Goal: Transaction & Acquisition: Purchase product/service

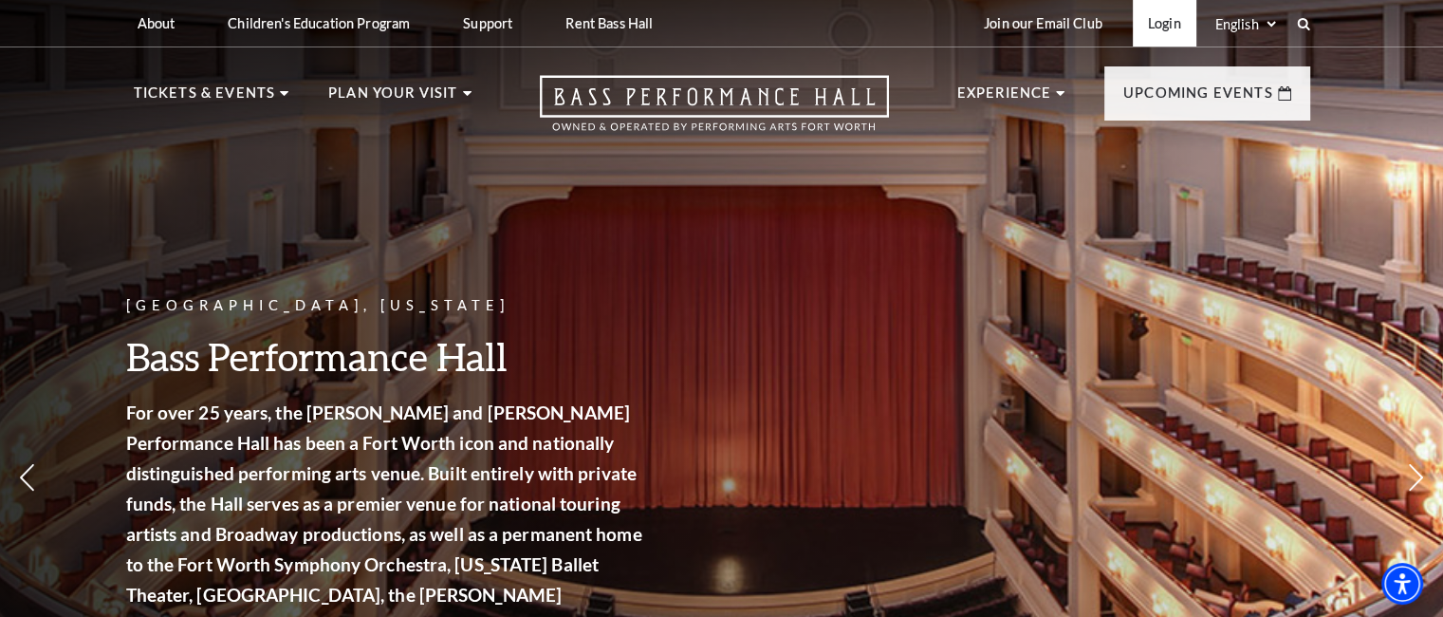
click at [1155, 25] on link "Login" at bounding box center [1165, 23] width 64 height 46
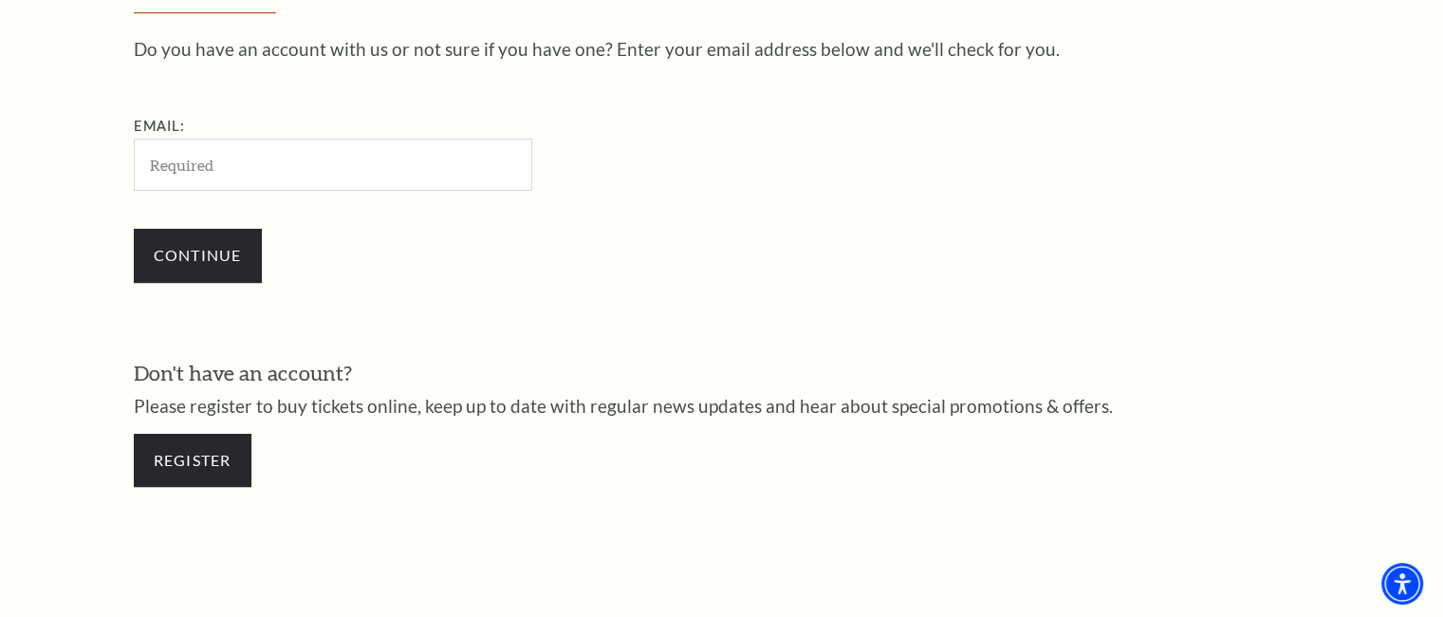
scroll to position [664, 0]
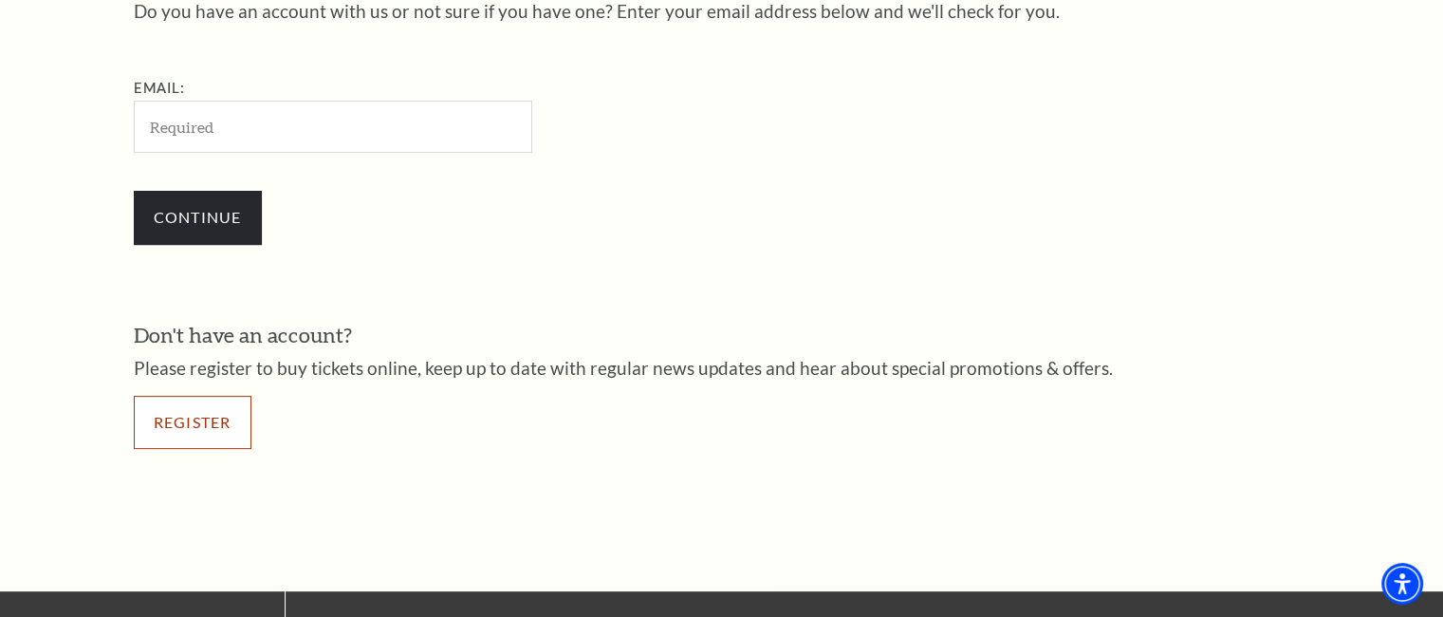
click at [220, 410] on link "Register" at bounding box center [193, 422] width 118 height 53
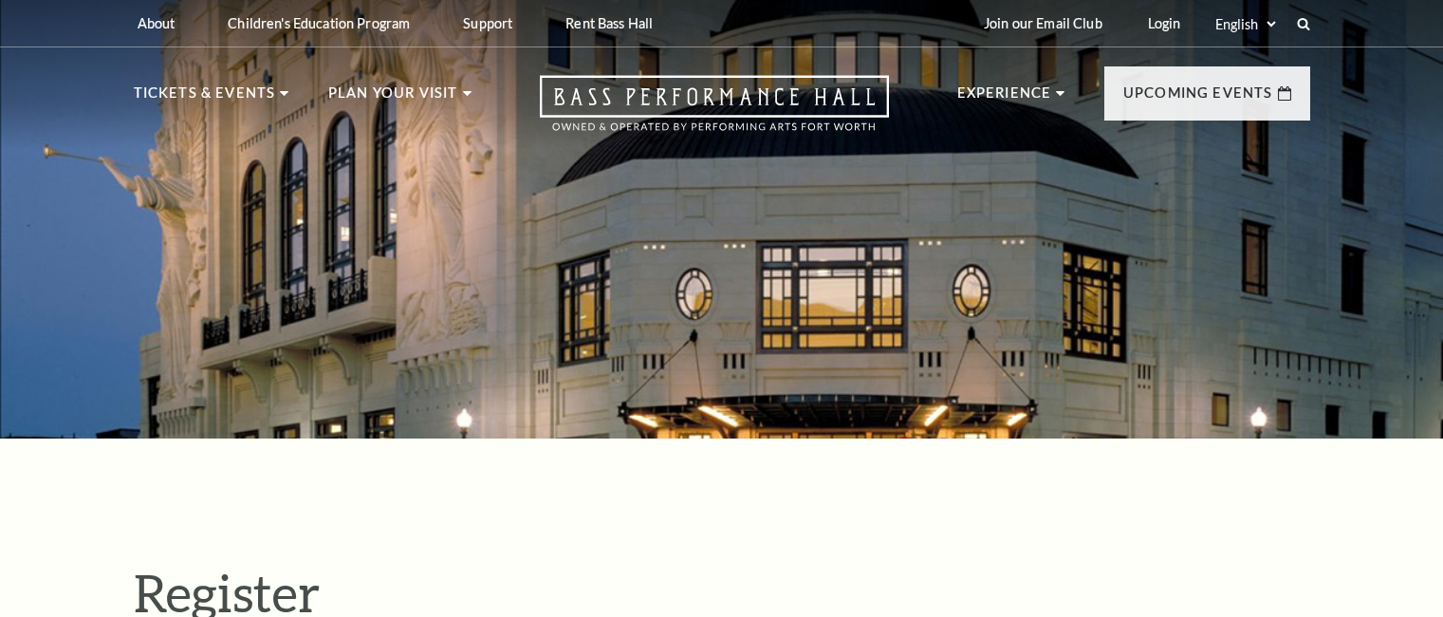
select select "1"
select select "TX"
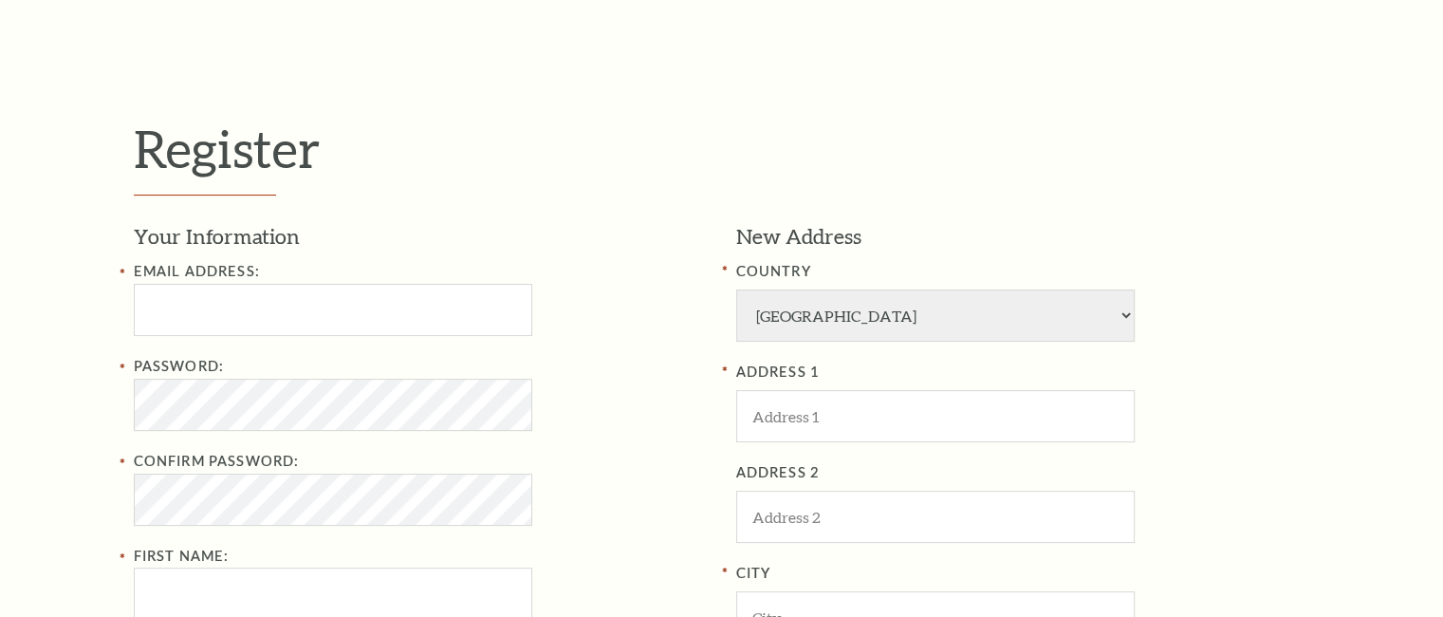
scroll to position [664, 0]
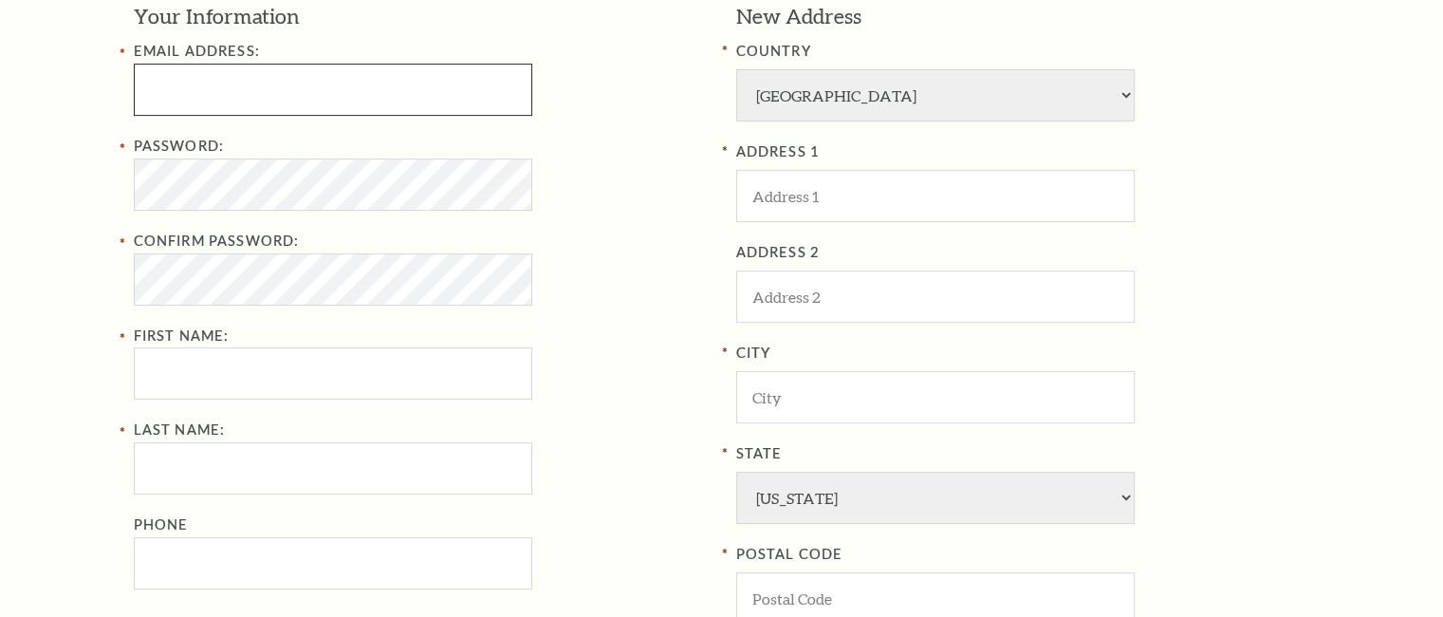
click at [252, 111] on input "text" at bounding box center [333, 90] width 398 height 52
type input "gulleyc94@gmail.com"
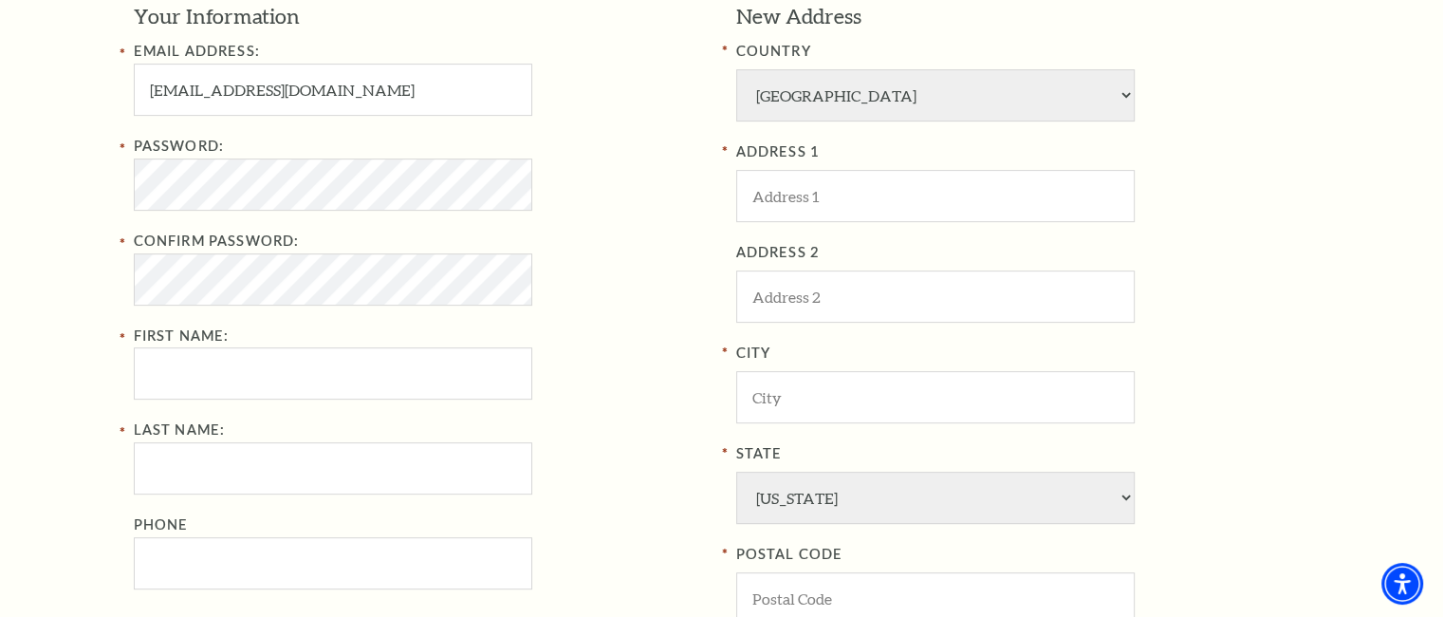
type input "Bianca"
type input "Henderson"
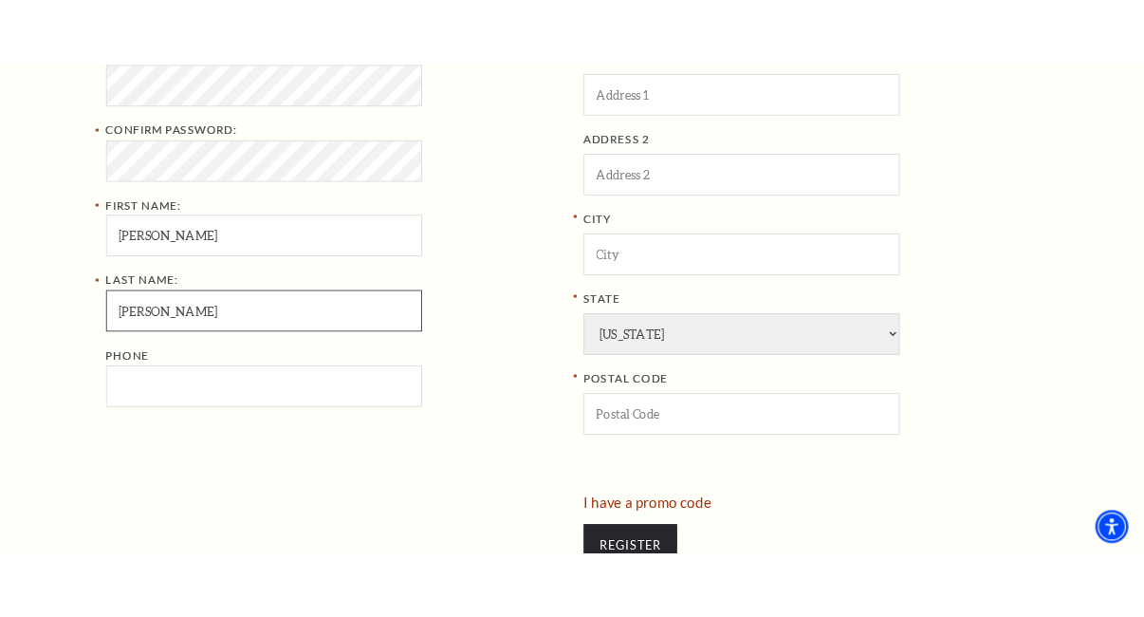
scroll to position [854, 0]
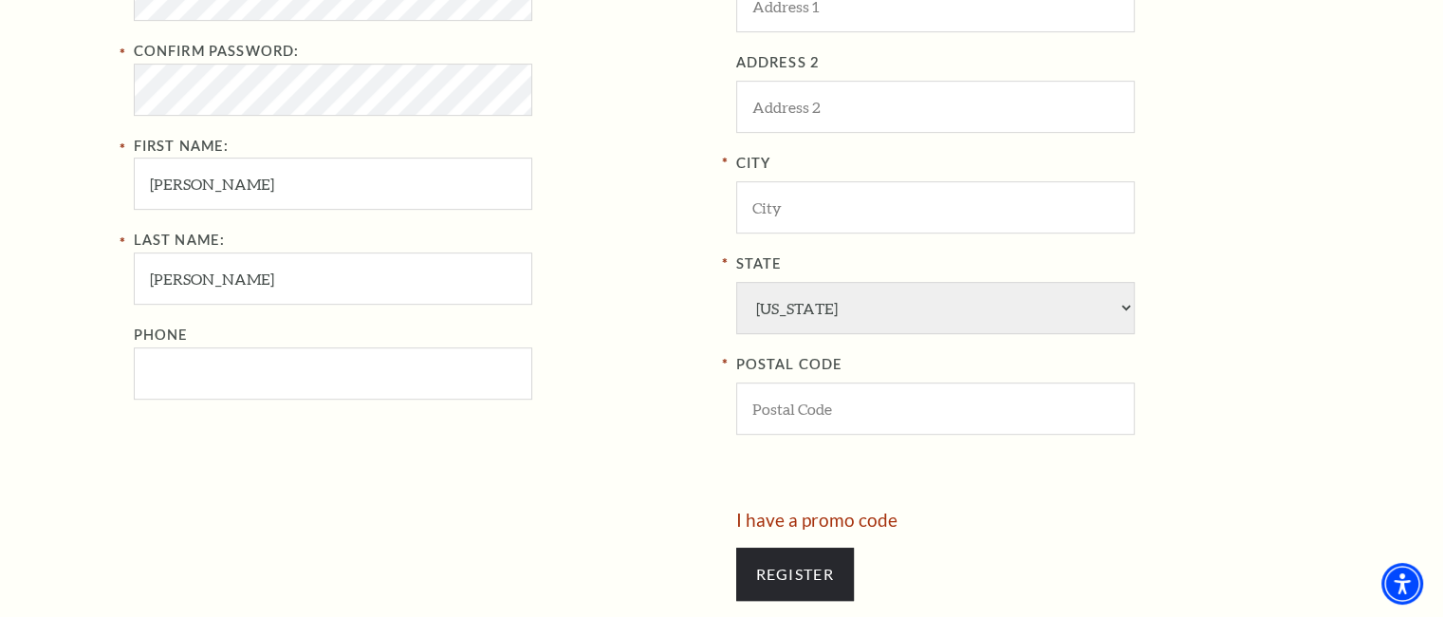
type input "5739538811"
type input "Cypress"
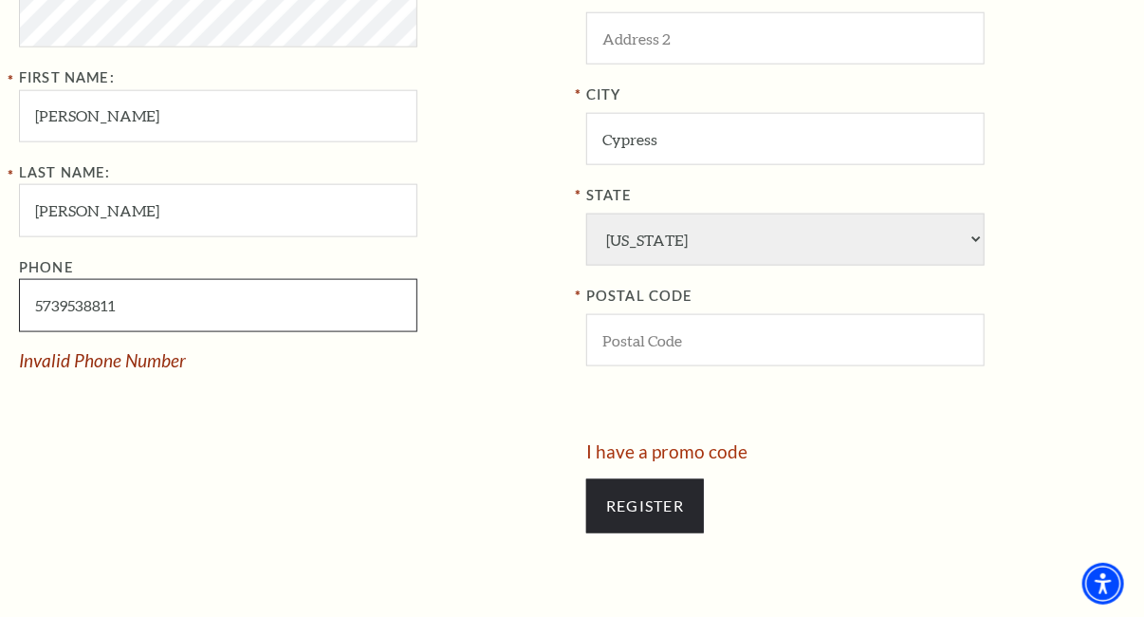
click at [36, 310] on input "5739538811" at bounding box center [218, 305] width 398 height 52
click at [159, 297] on input "5739538811" at bounding box center [218, 305] width 398 height 52
click at [241, 382] on div "Your Information Email Address: gulleyc94@gmail.com Password: Confirm Password:…" at bounding box center [295, 93] width 553 height 698
click at [161, 321] on input "5739538811" at bounding box center [218, 305] width 398 height 52
click at [35, 309] on input "5739538811" at bounding box center [218, 305] width 398 height 52
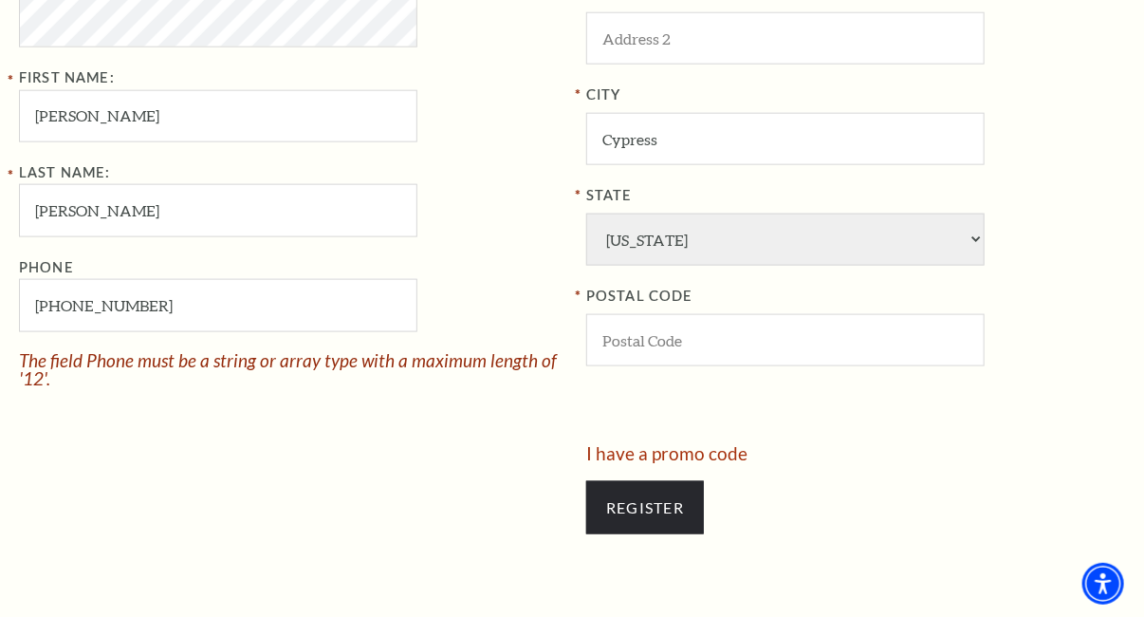
click at [130, 389] on div "Your Information Email Address: gulleyc94@gmail.com Password: Confirm Password:…" at bounding box center [295, 93] width 553 height 699
click at [42, 307] on input "157-395-38811" at bounding box center [218, 305] width 398 height 52
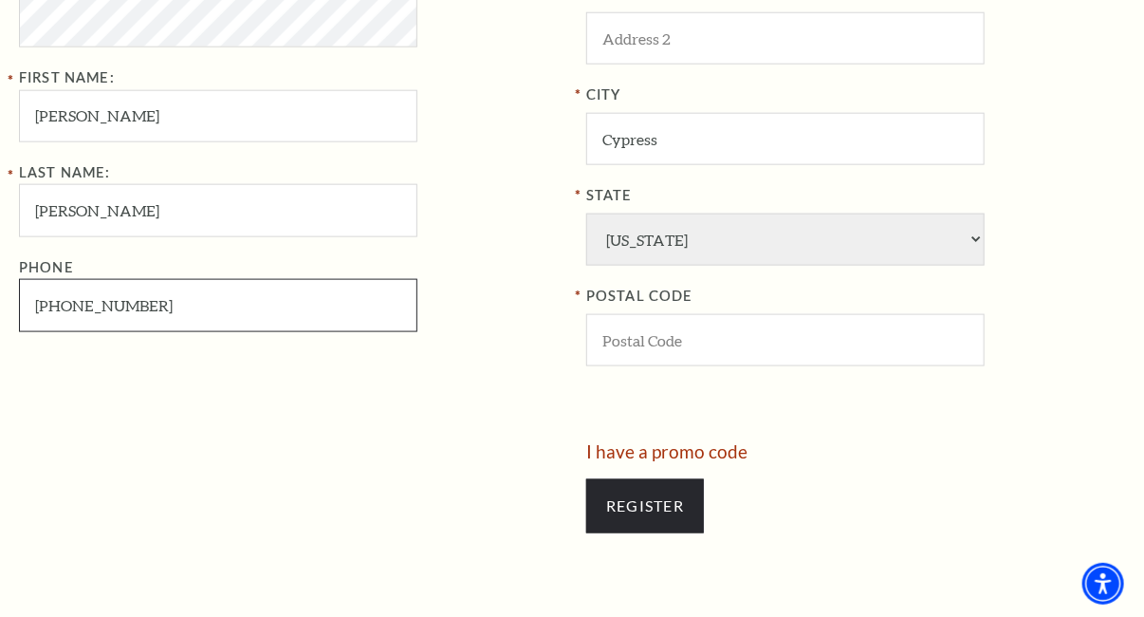
type input "573-953-8811"
click at [134, 402] on div "Your Information Email Address: gulleyc94@gmail.com Password: Confirm Password:…" at bounding box center [295, 93] width 553 height 698
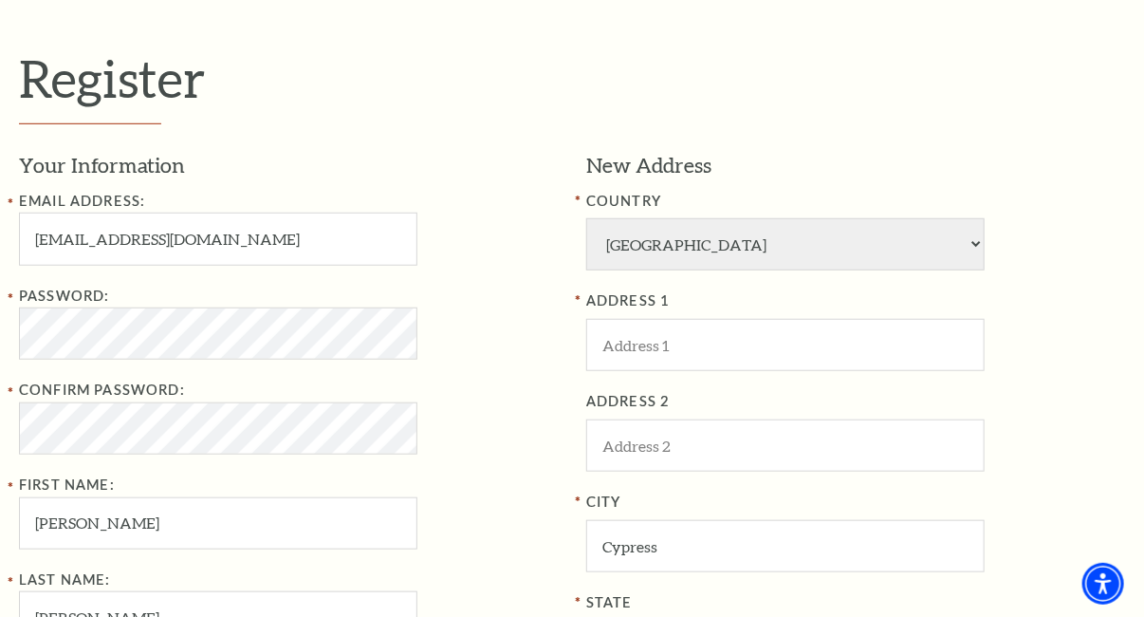
scroll to position [474, 0]
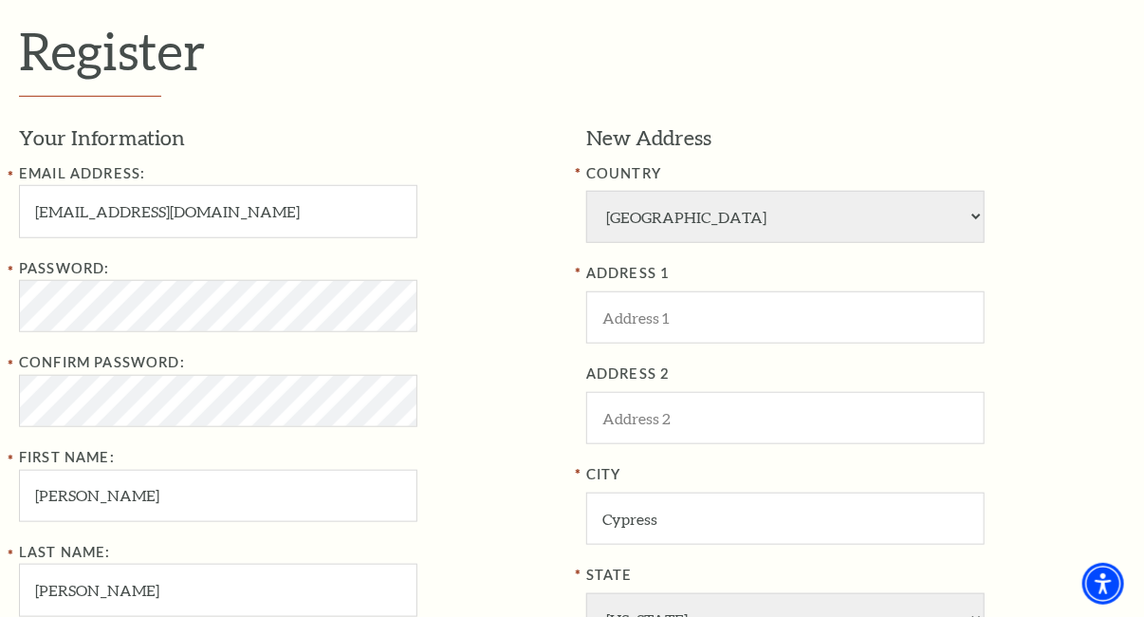
click at [460, 233] on div "Email Address: gulleyc94@gmail.com" at bounding box center [288, 200] width 539 height 76
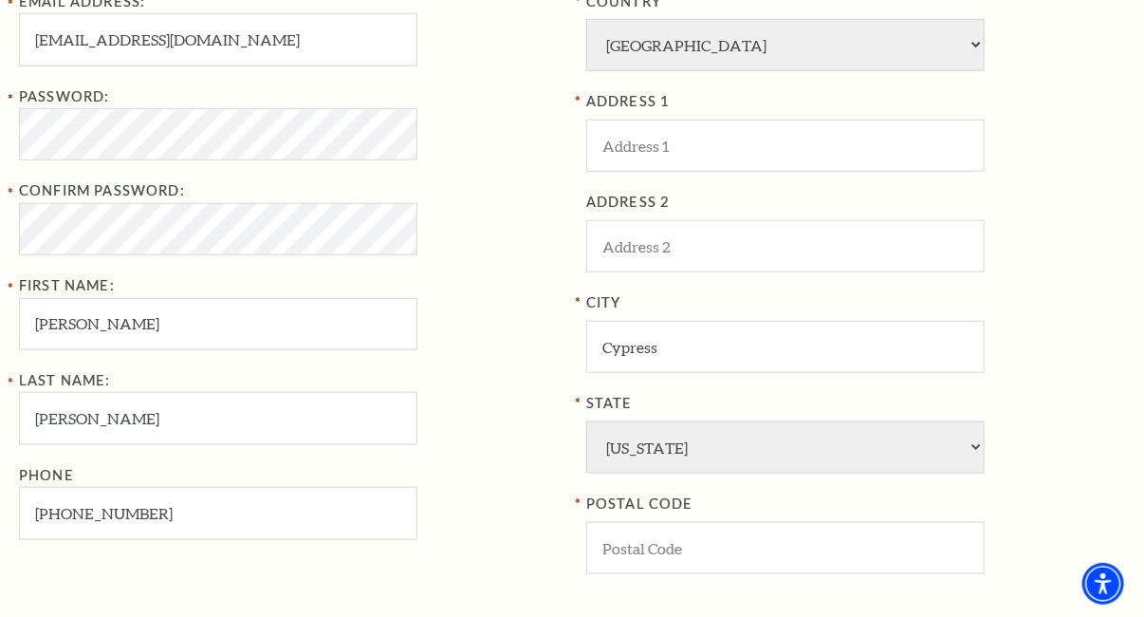
scroll to position [664, 0]
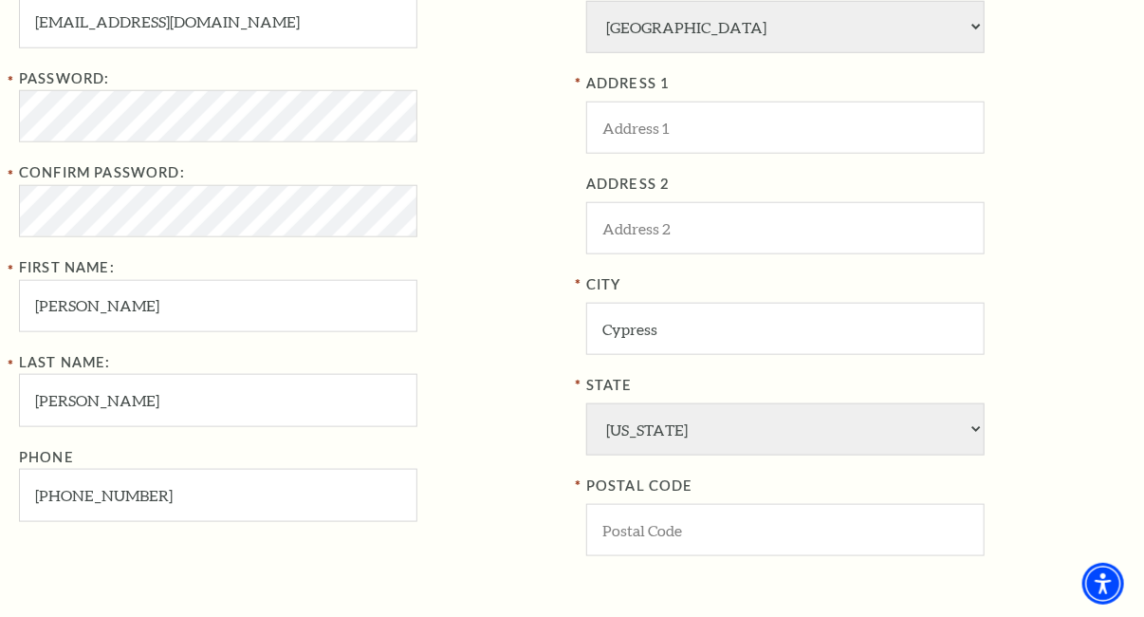
click at [515, 203] on div "Confirm Password:" at bounding box center [288, 199] width 539 height 76
click at [701, 134] on input "ADDRESS 1" at bounding box center [785, 128] width 398 height 52
paste input "13607 Lindsey Hill Ln"
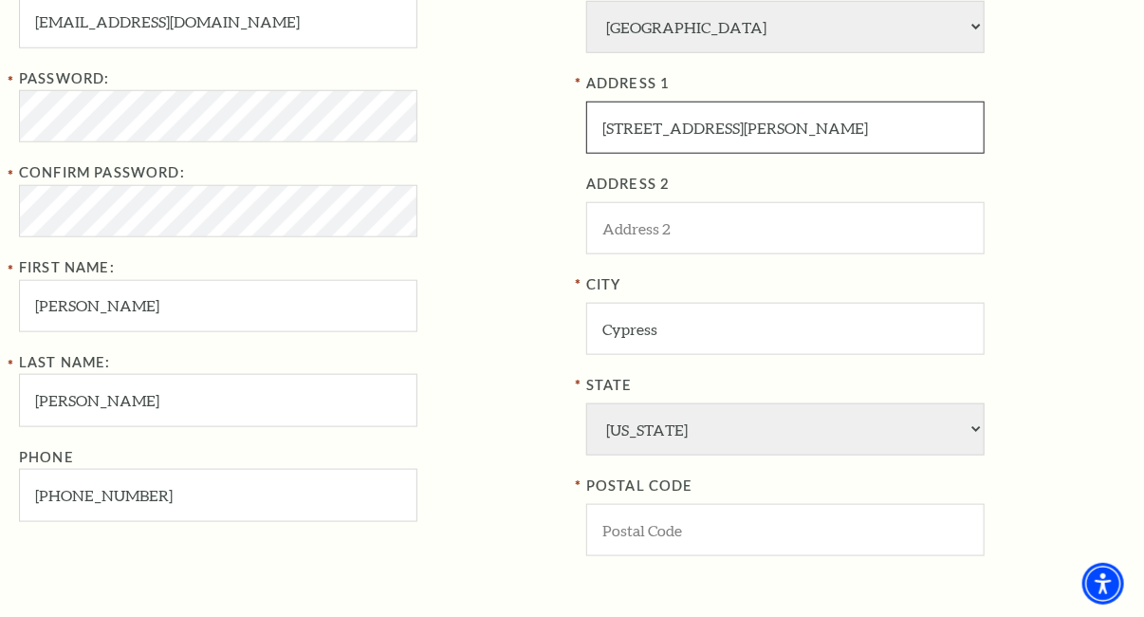
type input "13607 Lindsey Hill Ln"
click at [521, 159] on div "Password: Confirm Password: First Name: Bianca" at bounding box center [288, 199] width 539 height 265
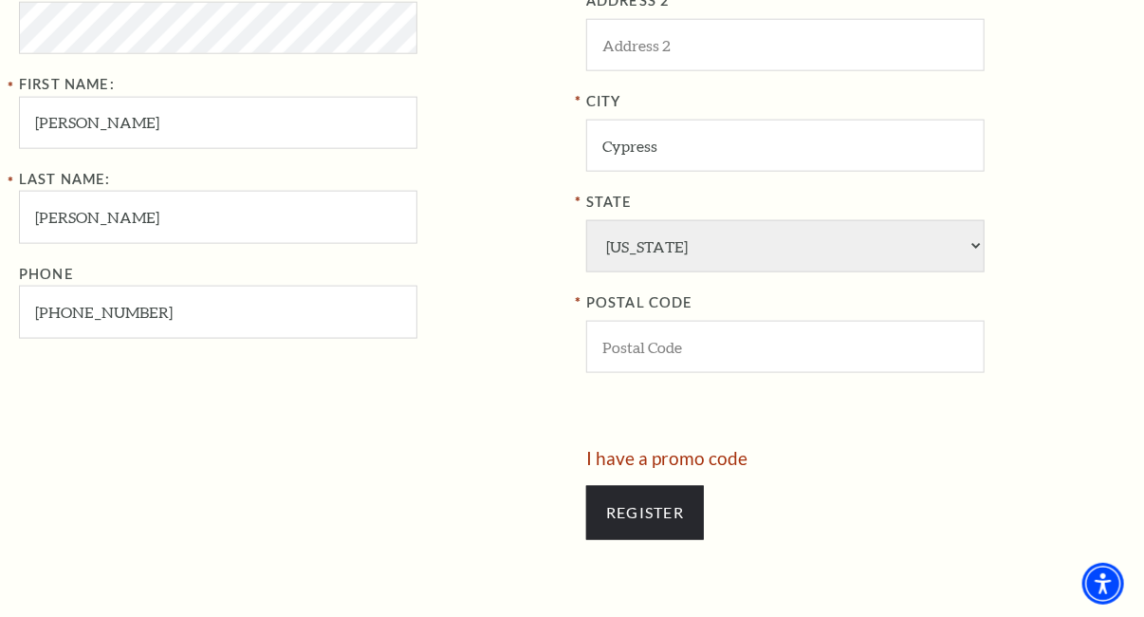
scroll to position [854, 0]
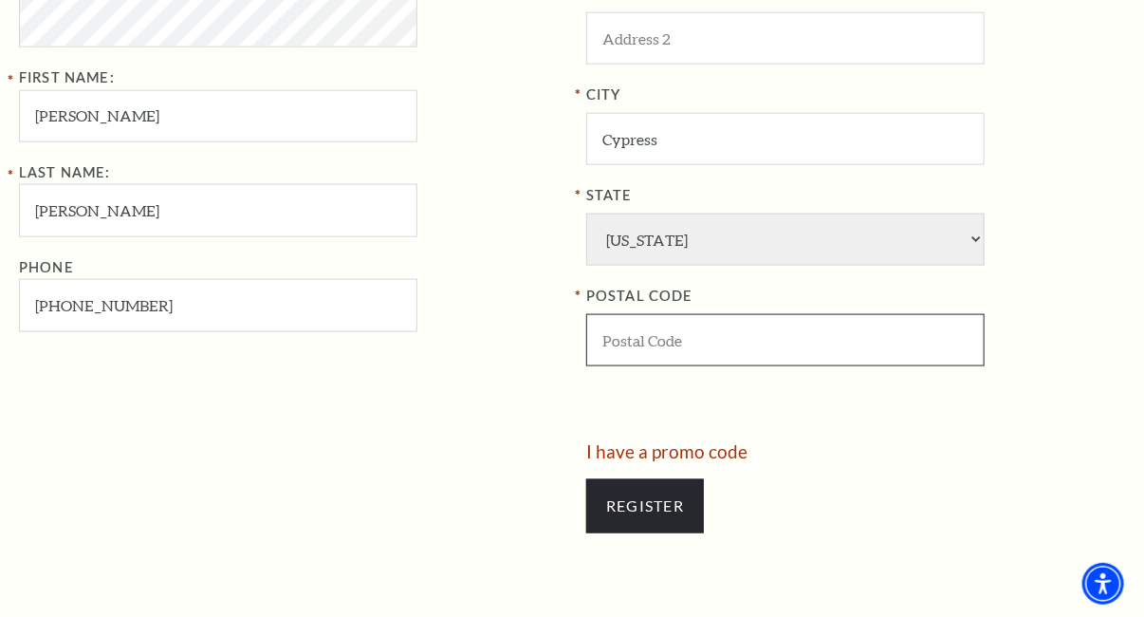
click at [729, 336] on input "POSTAL CODE" at bounding box center [785, 340] width 398 height 52
paste input "77429"
type input "77429"
click at [520, 365] on div "Your Information Email Address: gulleyc94@gmail.com Password: Confirm Password:…" at bounding box center [295, 93] width 553 height 698
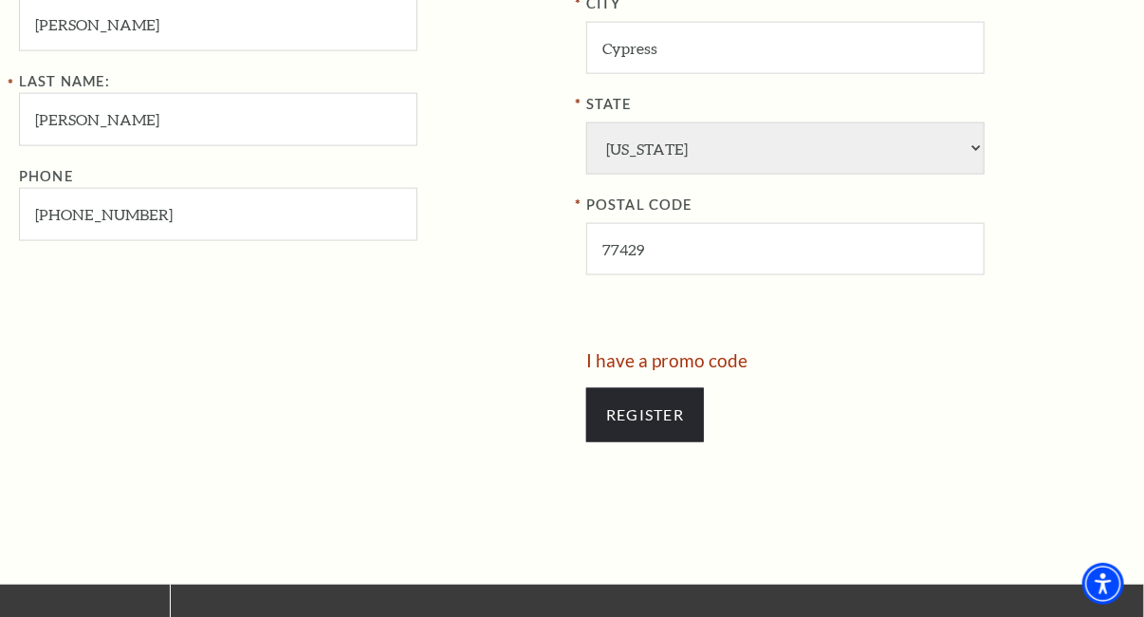
scroll to position [949, 0]
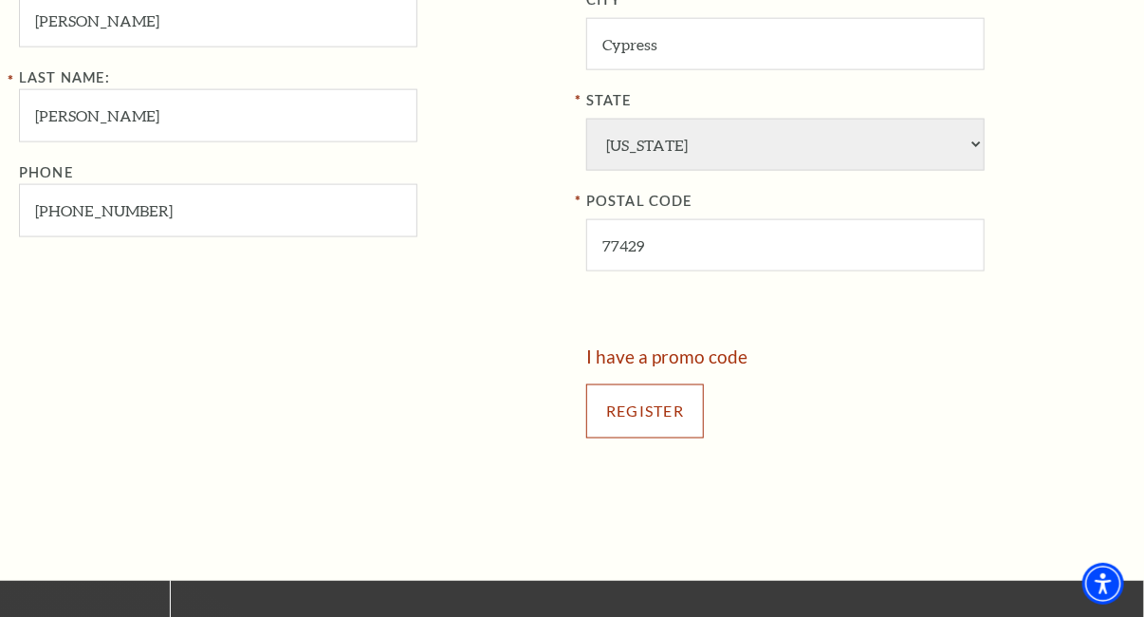
click at [673, 415] on input "Register" at bounding box center [645, 410] width 118 height 53
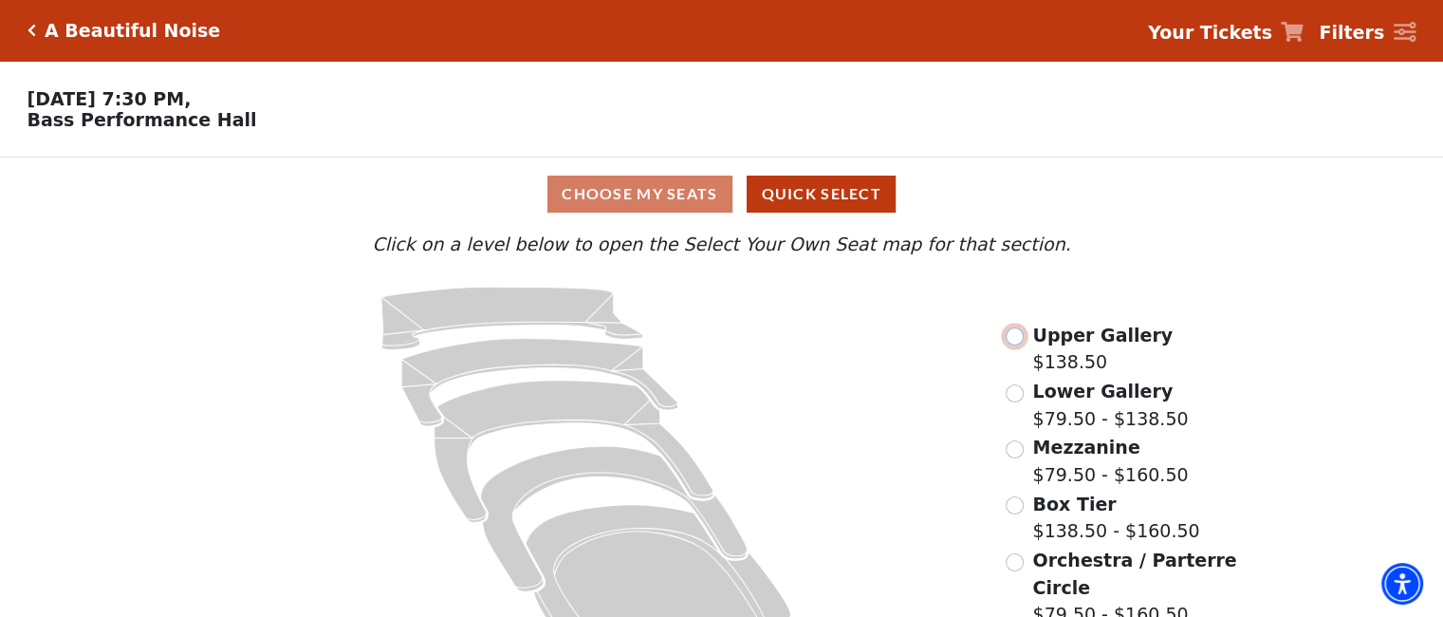
click at [1017, 342] on input "Upper Gallery$138.50\a" at bounding box center [1015, 336] width 18 height 18
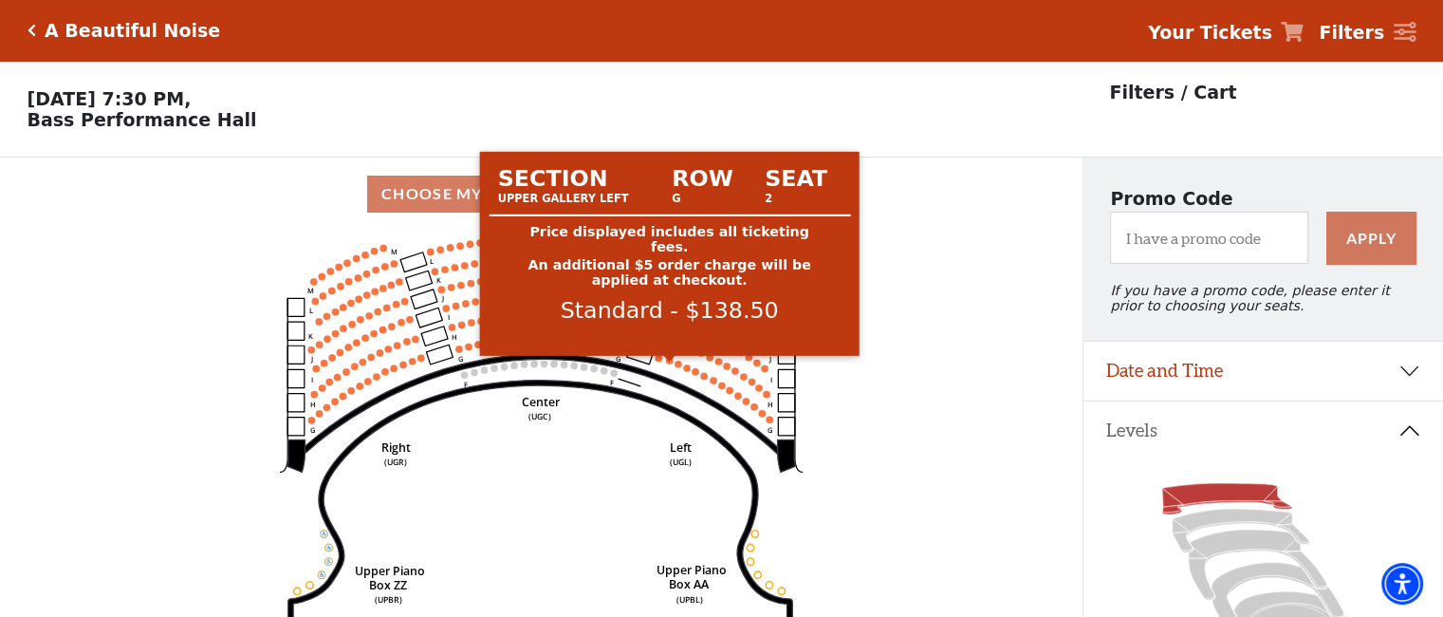
click at [668, 363] on circle at bounding box center [669, 360] width 7 height 7
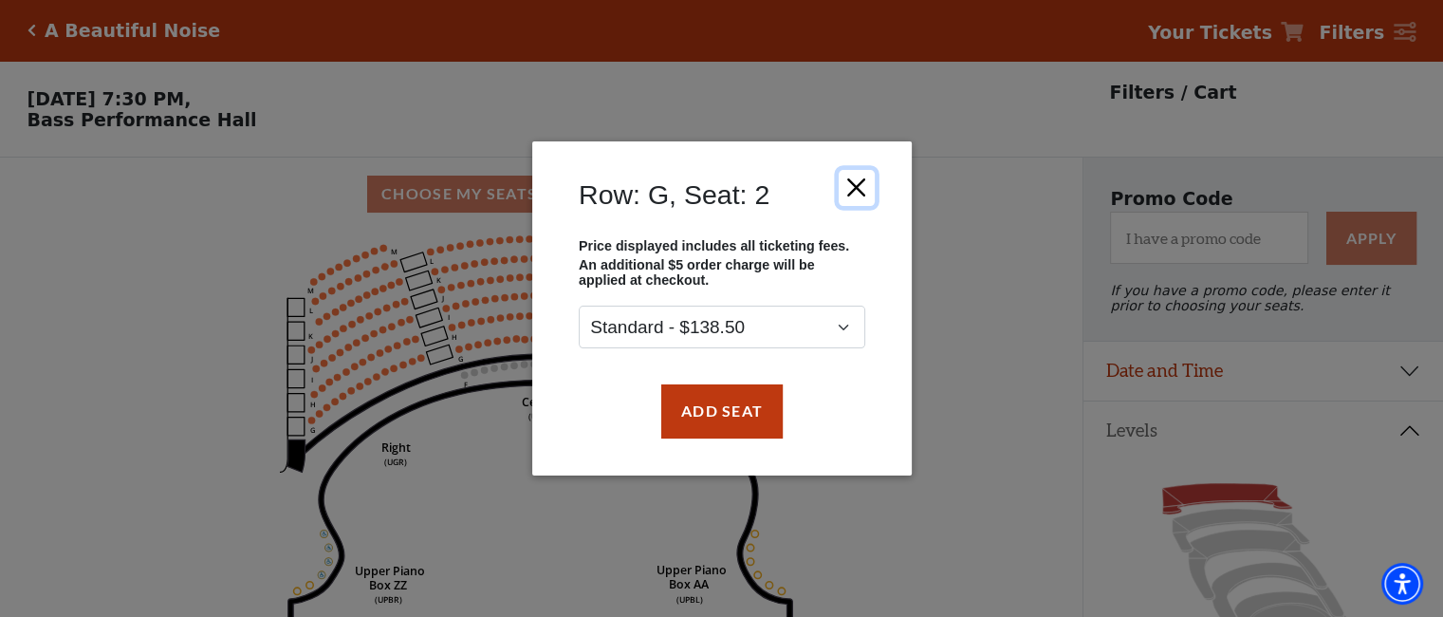
click at [858, 179] on button "Close" at bounding box center [856, 188] width 36 height 36
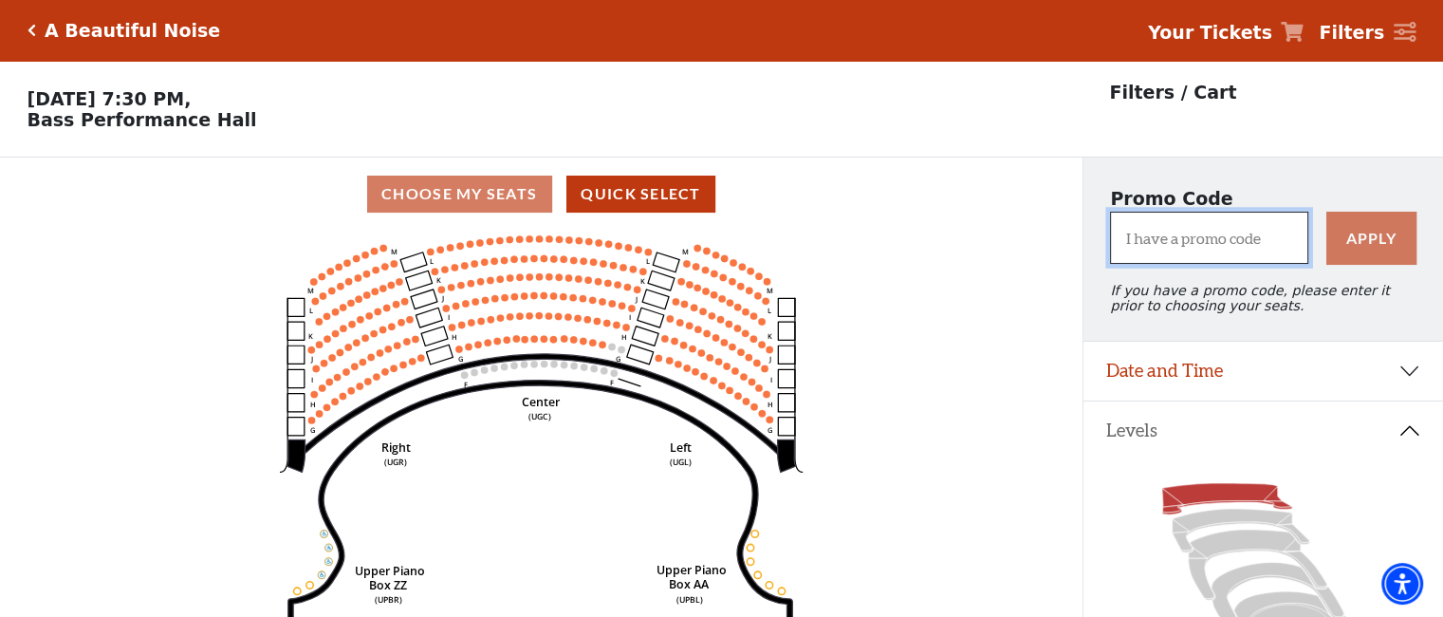
click at [1234, 262] on input "I have a promo code" at bounding box center [1209, 238] width 198 height 52
paste input "PROMO19"
type input "PROMO19"
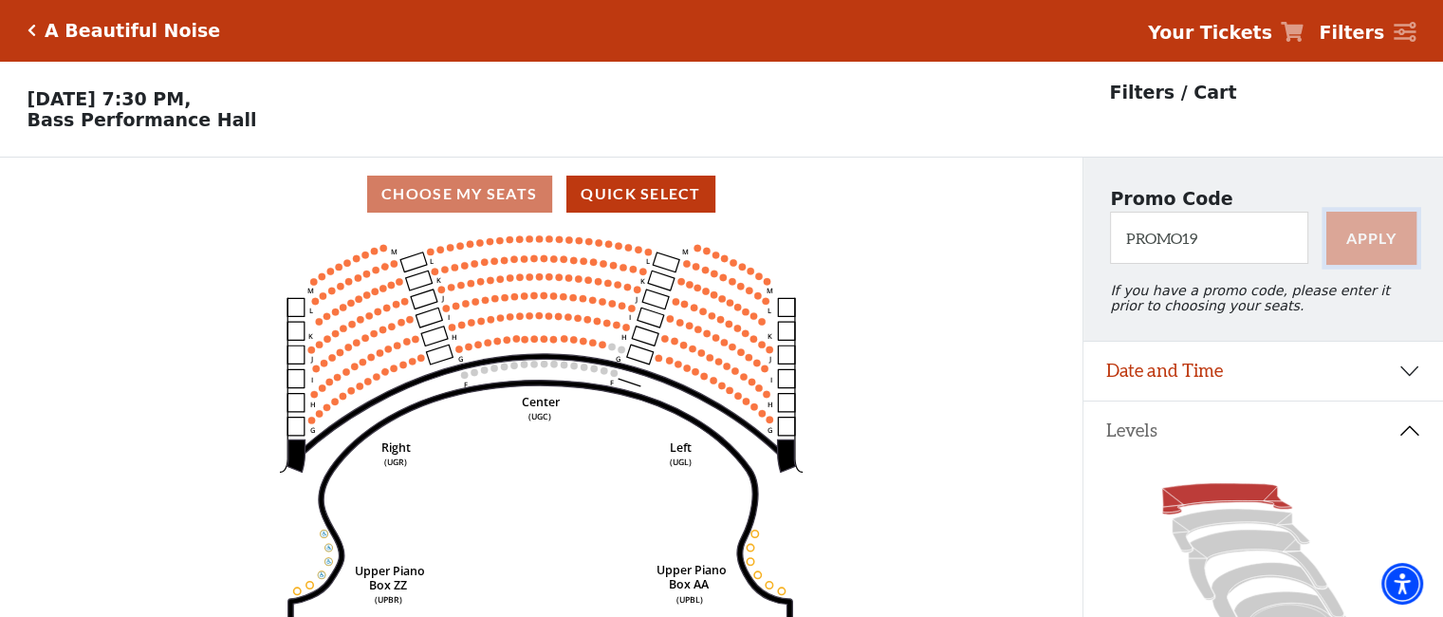
click at [1361, 249] on button "Apply" at bounding box center [1371, 238] width 90 height 53
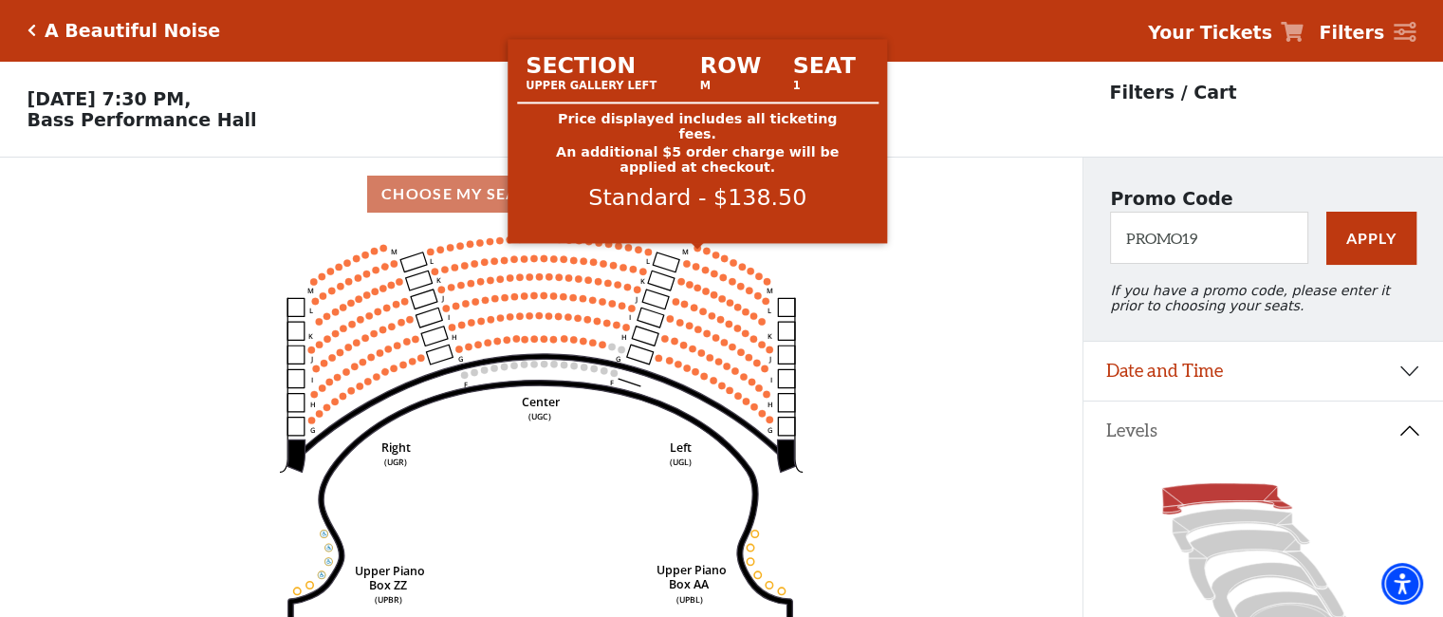
click at [698, 250] on icon "Center (UGC) Right (UGR) Left (UGL) Upper Piano Box ZZ (UPBR) Upper Piano Box A…" at bounding box center [541, 430] width 974 height 398
click at [694, 250] on circle at bounding box center [696, 247] width 7 height 7
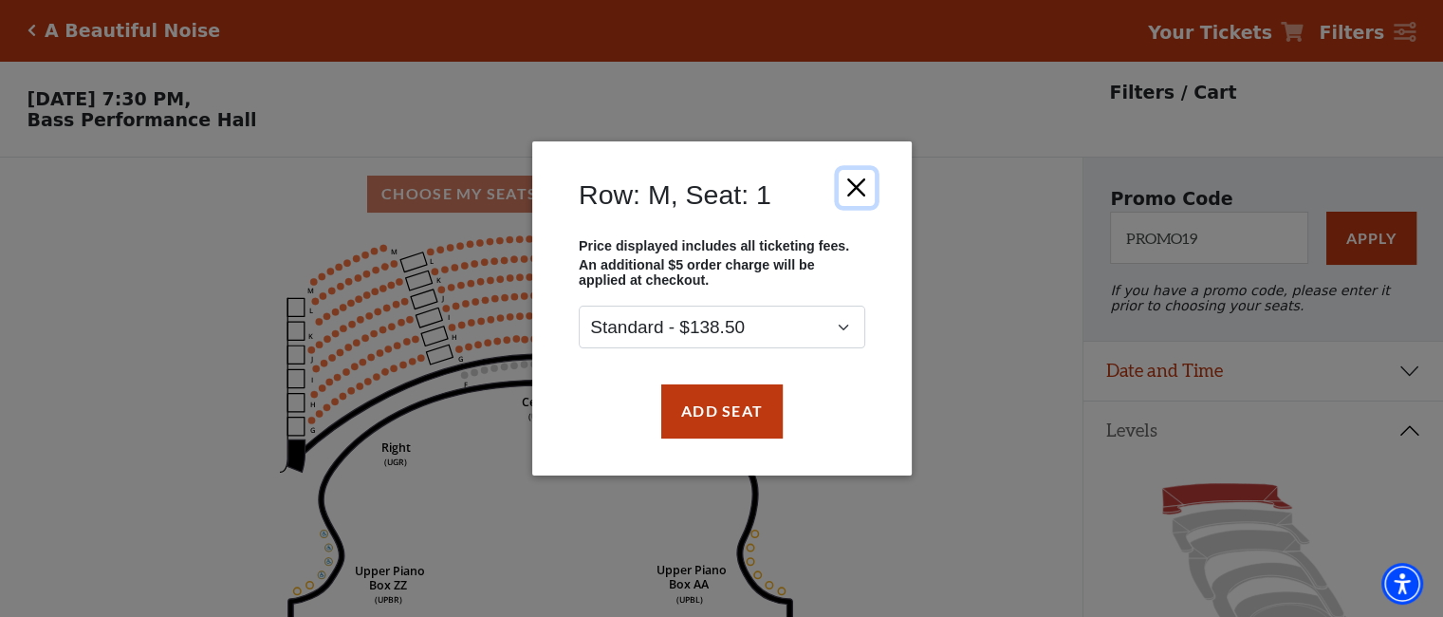
click at [856, 184] on button "Close" at bounding box center [856, 188] width 36 height 36
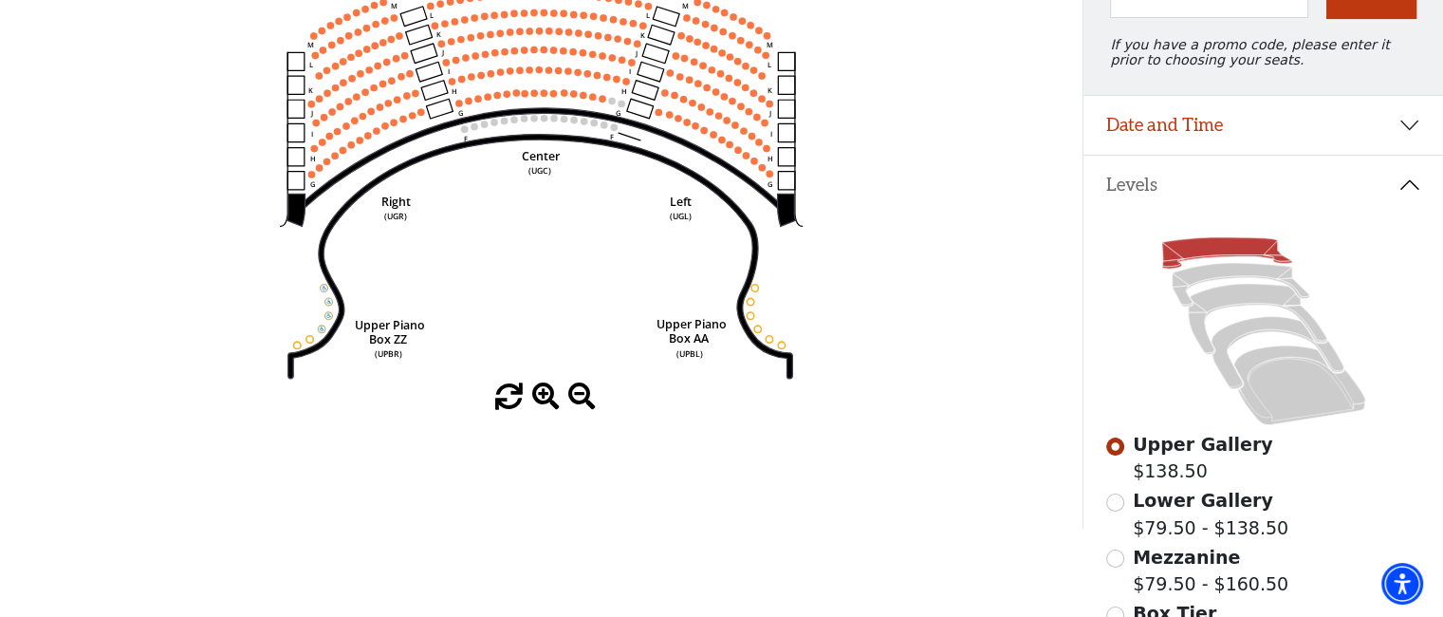
scroll to position [285, 0]
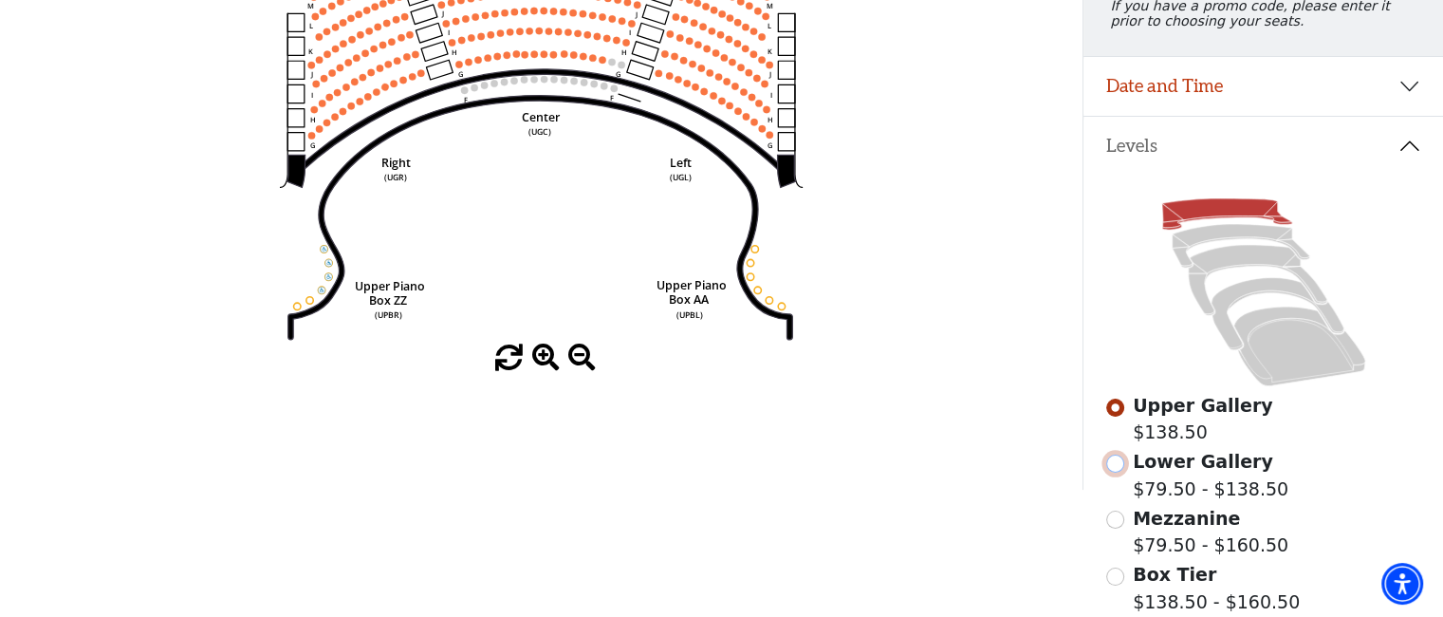
click at [1117, 472] on input "Lower Gallery$79.50 - $138.50\a" at bounding box center [1115, 463] width 18 height 18
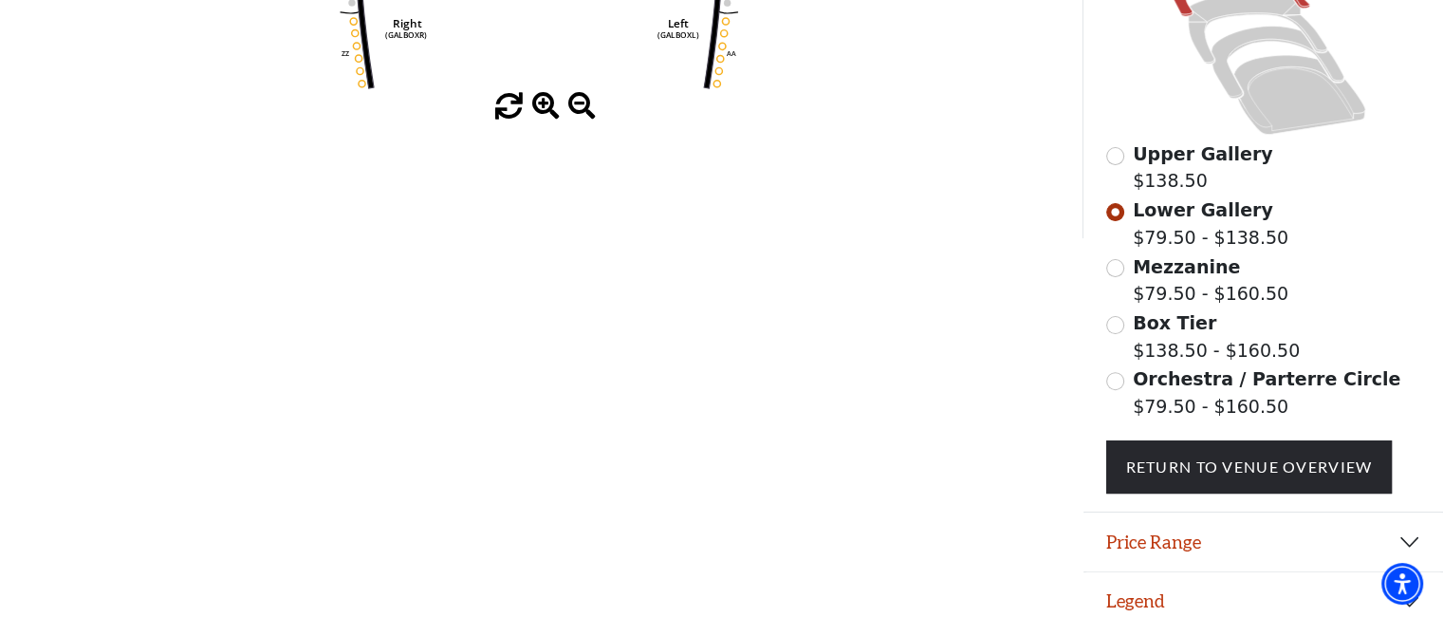
scroll to position [560, 0]
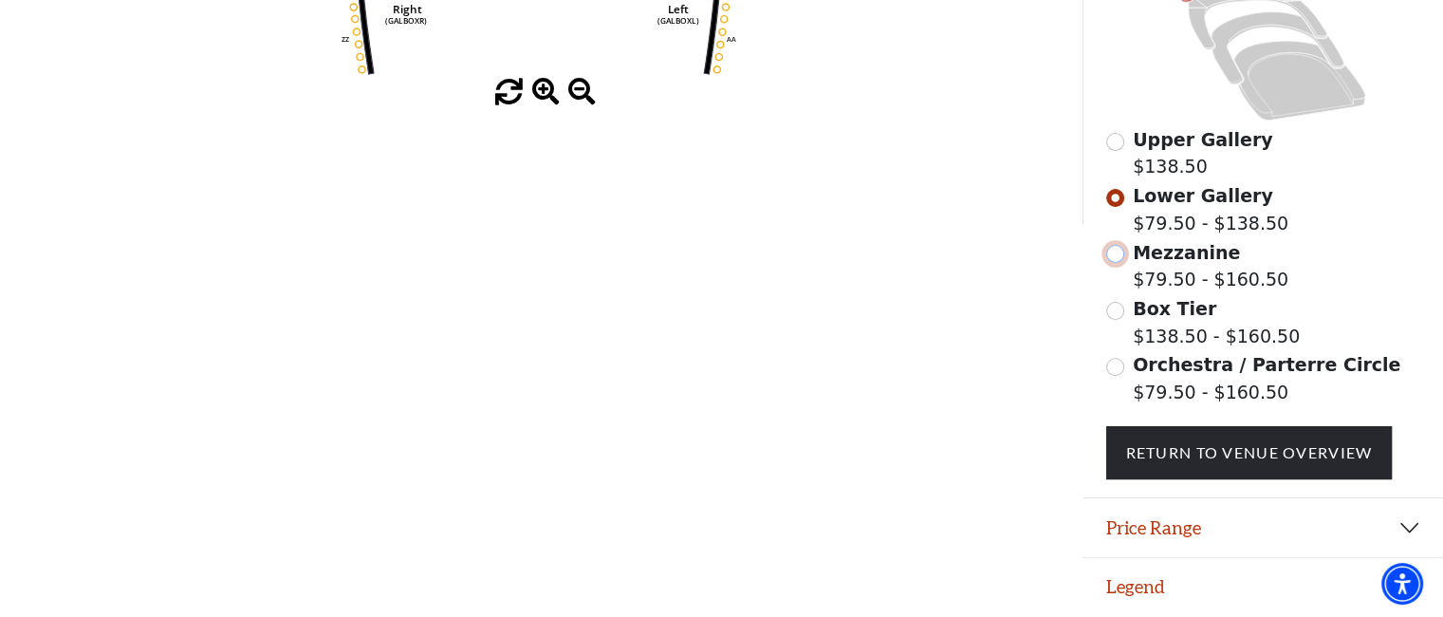
click at [1113, 253] on input "Mezzanine$79.50 - $160.50\a" at bounding box center [1115, 254] width 18 height 18
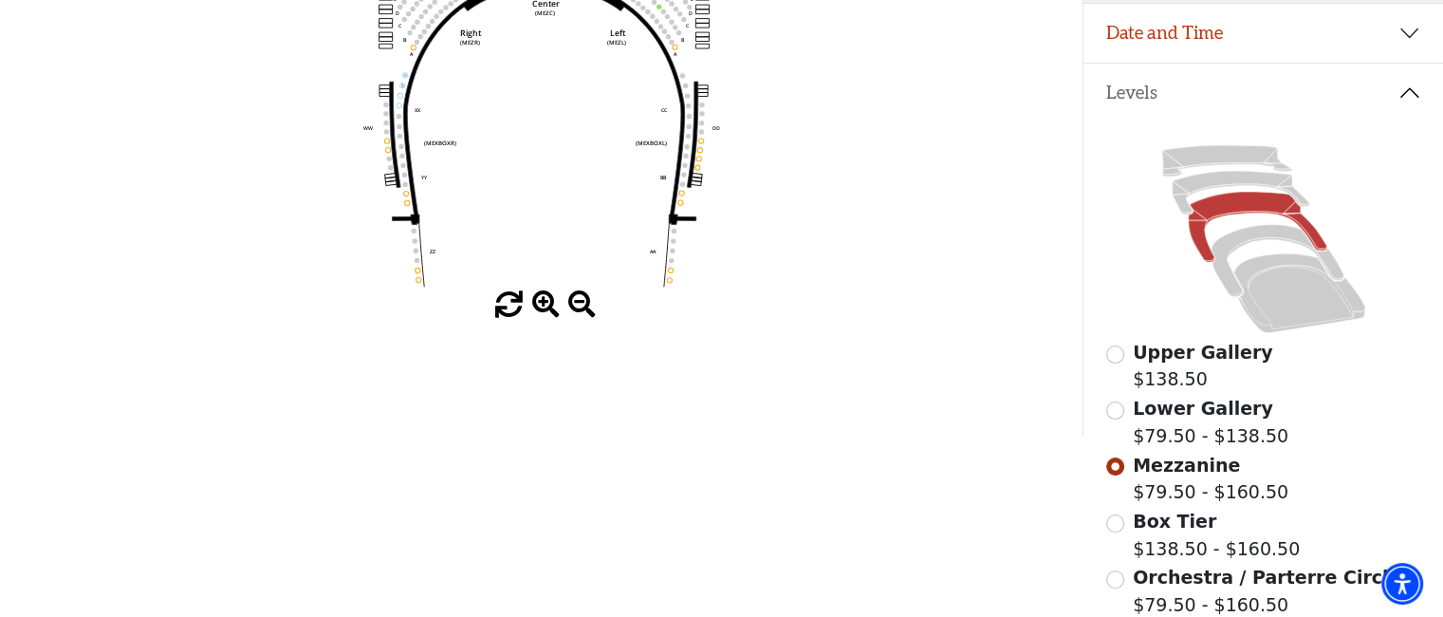
scroll to position [474, 0]
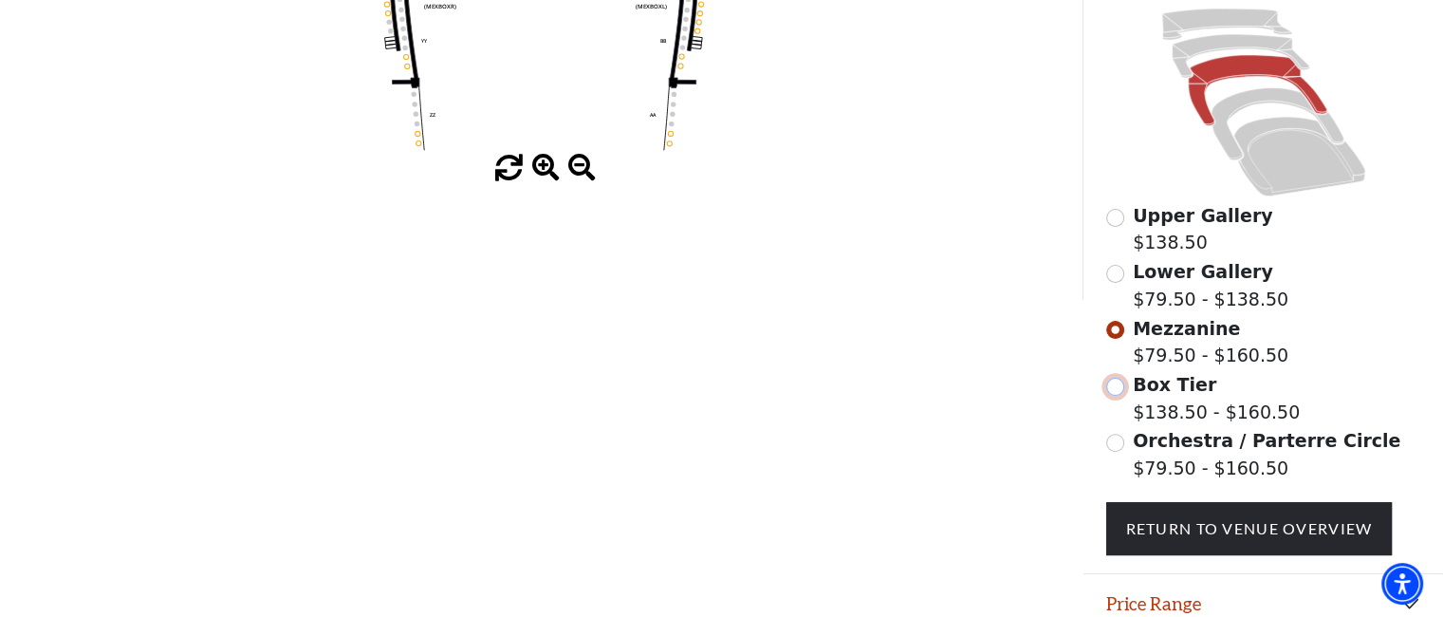
click at [1118, 393] on input "Box Tier$138.50 - $160.50\a" at bounding box center [1115, 387] width 18 height 18
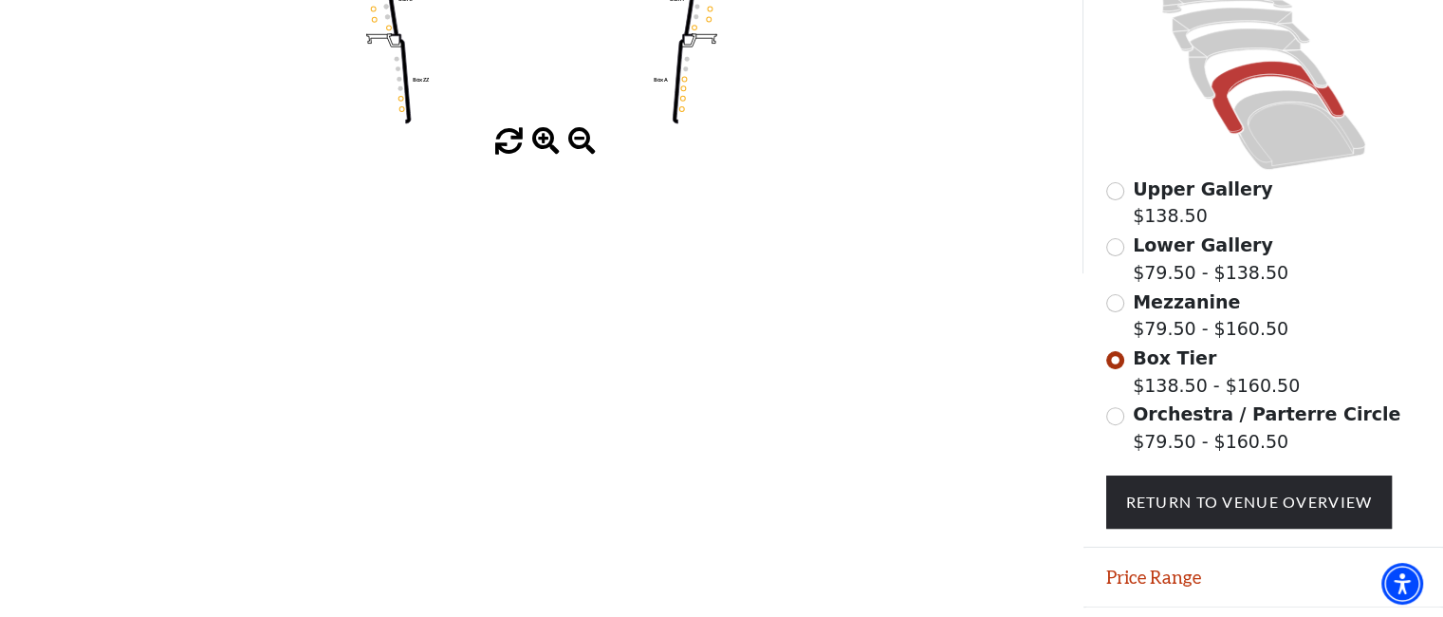
scroll to position [560, 0]
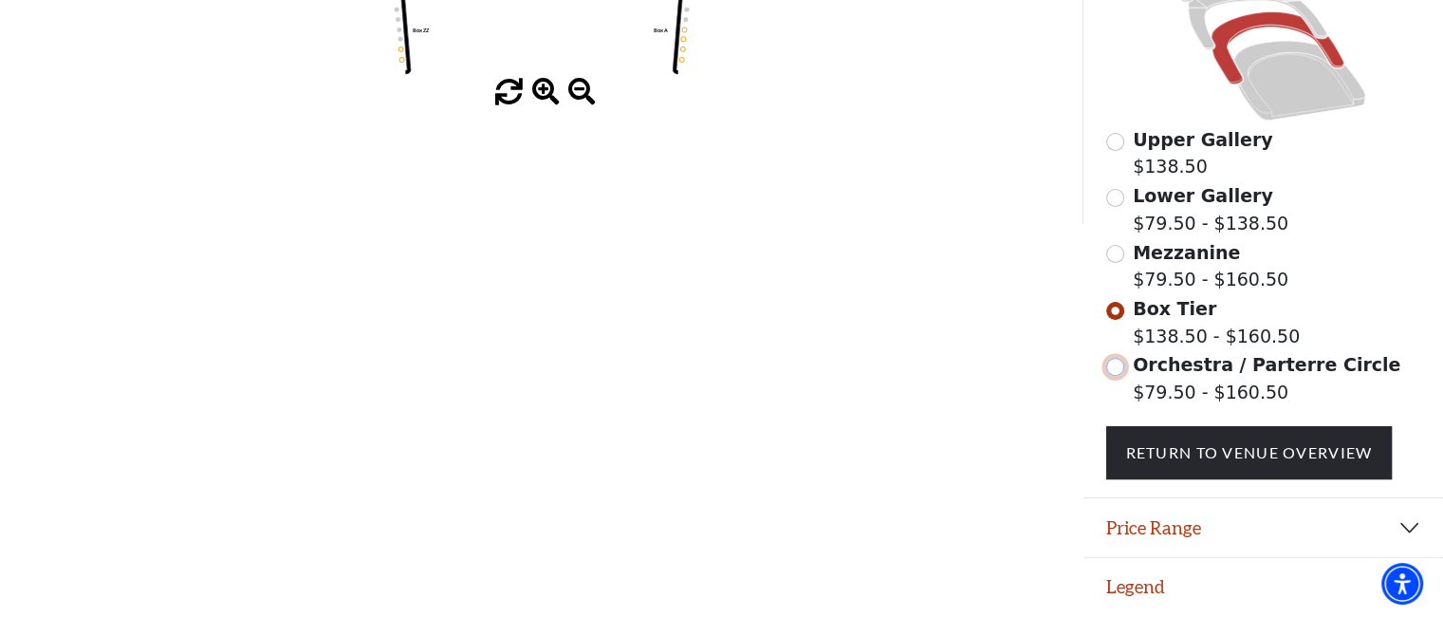
click at [1114, 363] on input "Orchestra / Parterre Circle$79.50 - $160.50\a" at bounding box center [1115, 367] width 18 height 18
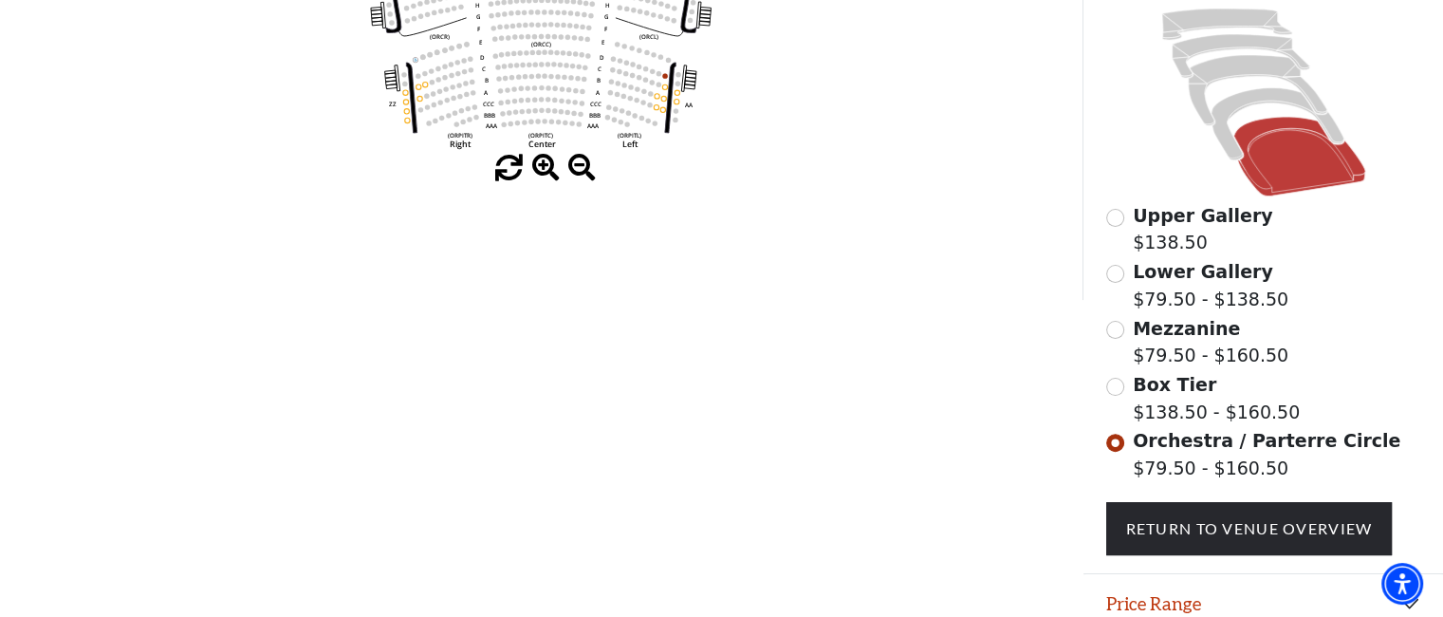
scroll to position [465, 0]
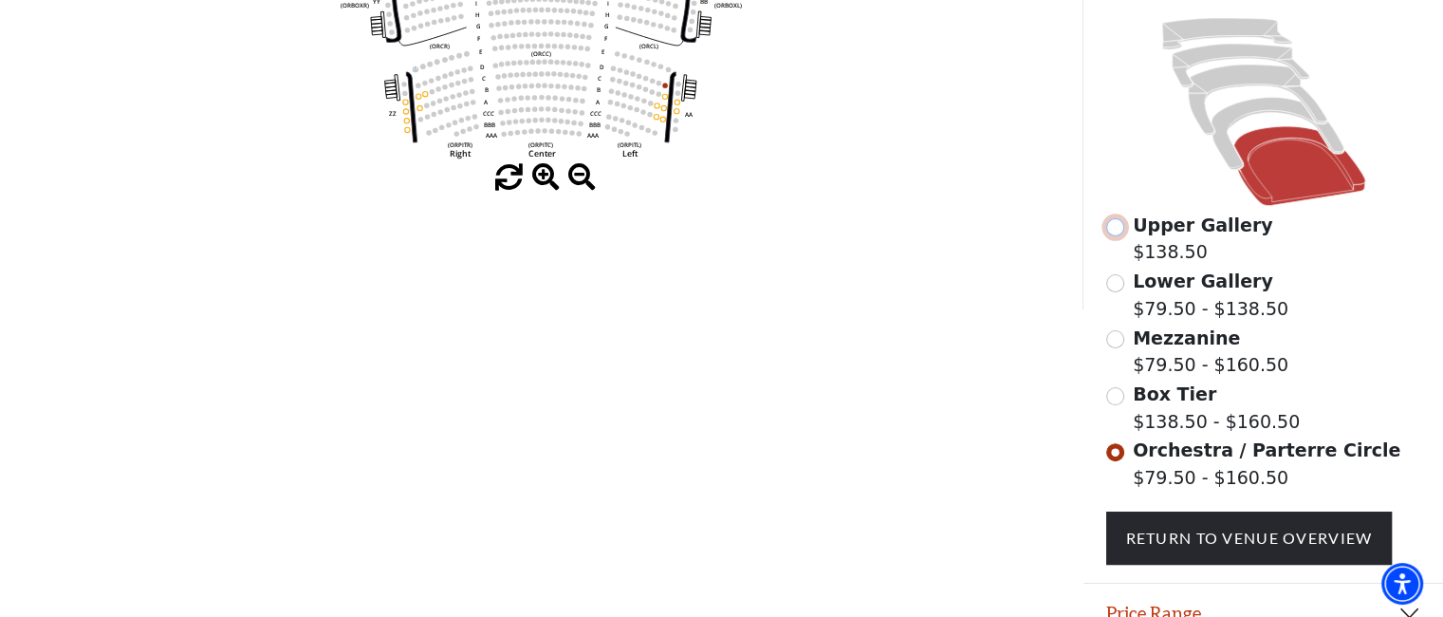
click at [1115, 235] on input "Upper Gallery$138.50\a" at bounding box center [1115, 227] width 18 height 18
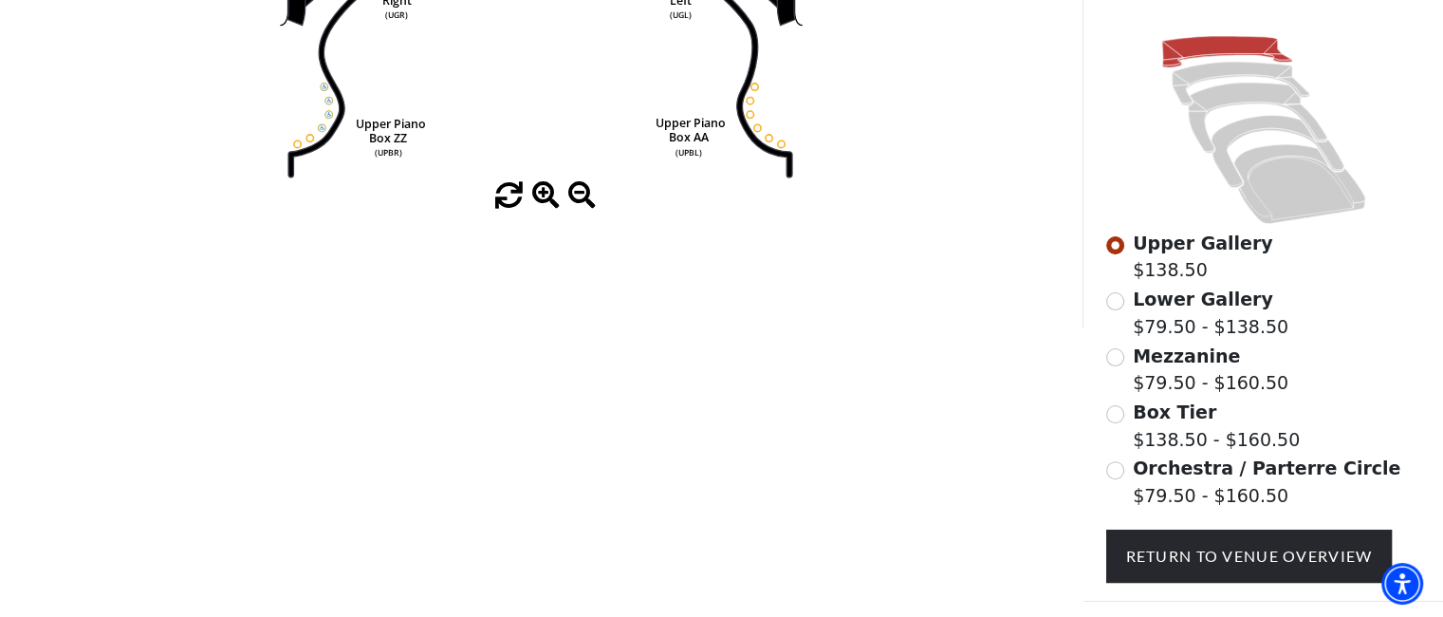
scroll to position [474, 0]
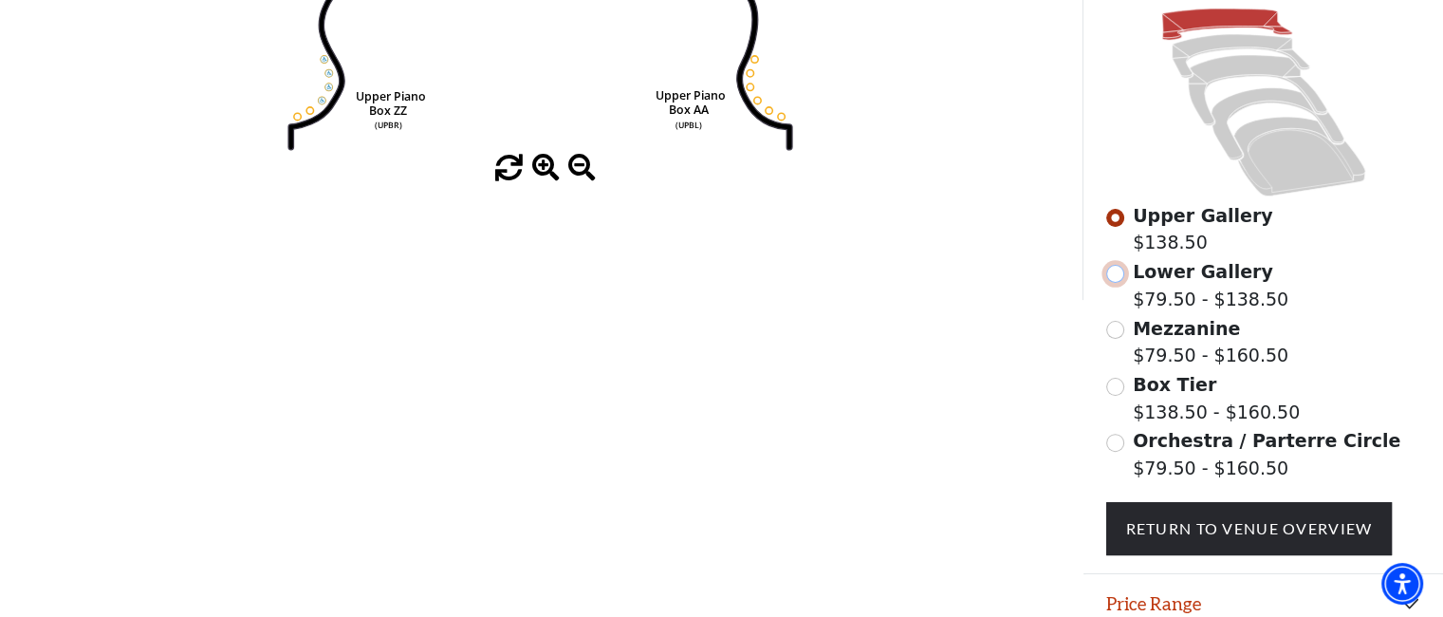
click at [1111, 281] on input "Lower Gallery$79.50 - $138.50\a" at bounding box center [1115, 274] width 18 height 18
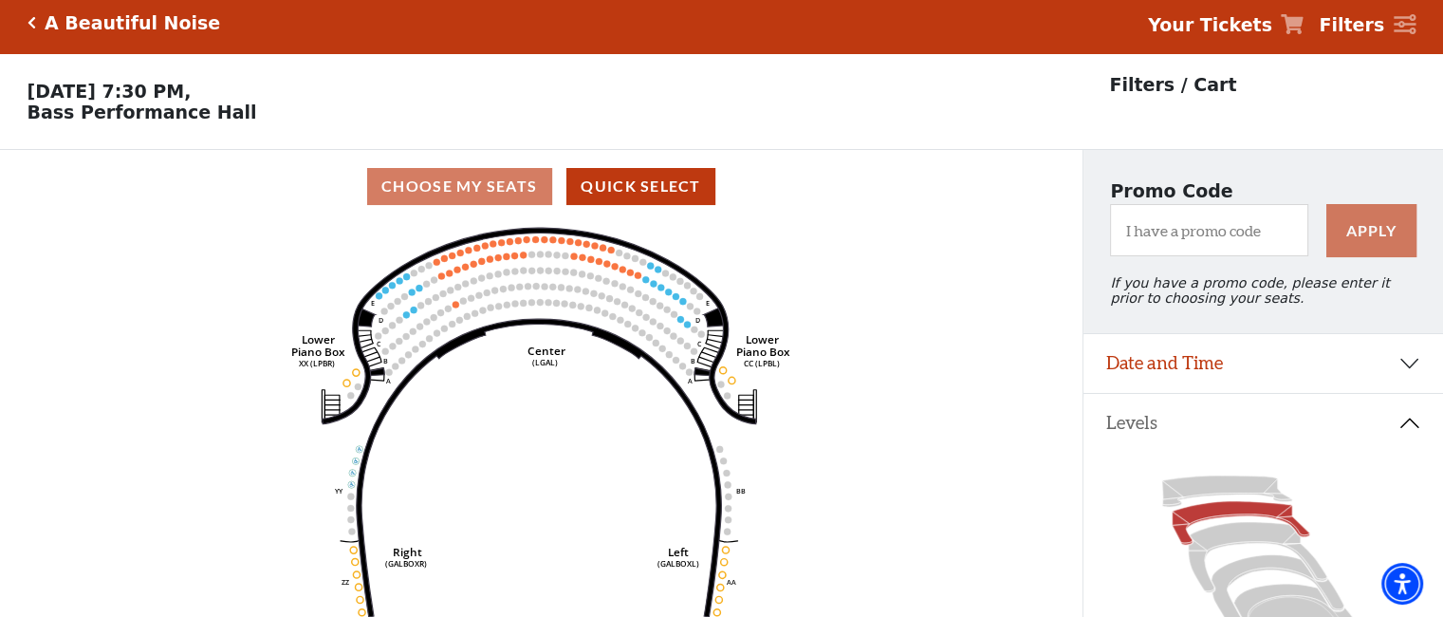
scroll to position [0, 0]
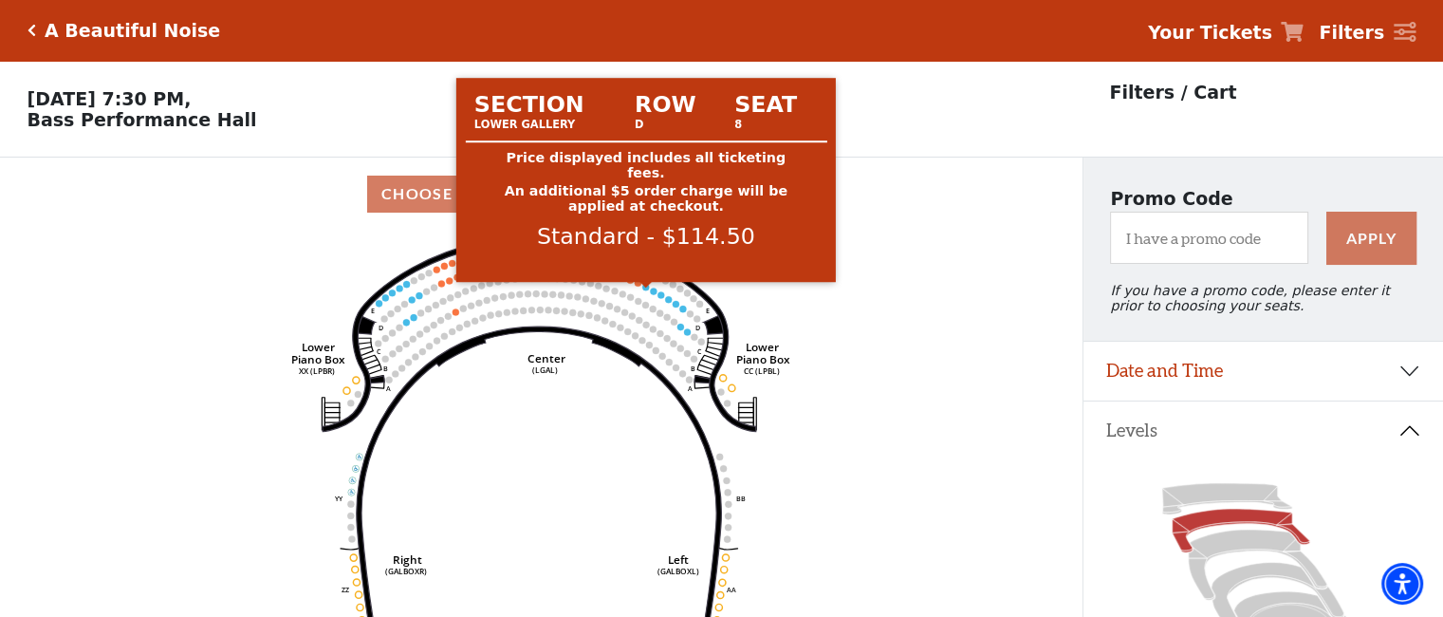
click at [645, 290] on circle at bounding box center [645, 287] width 7 height 7
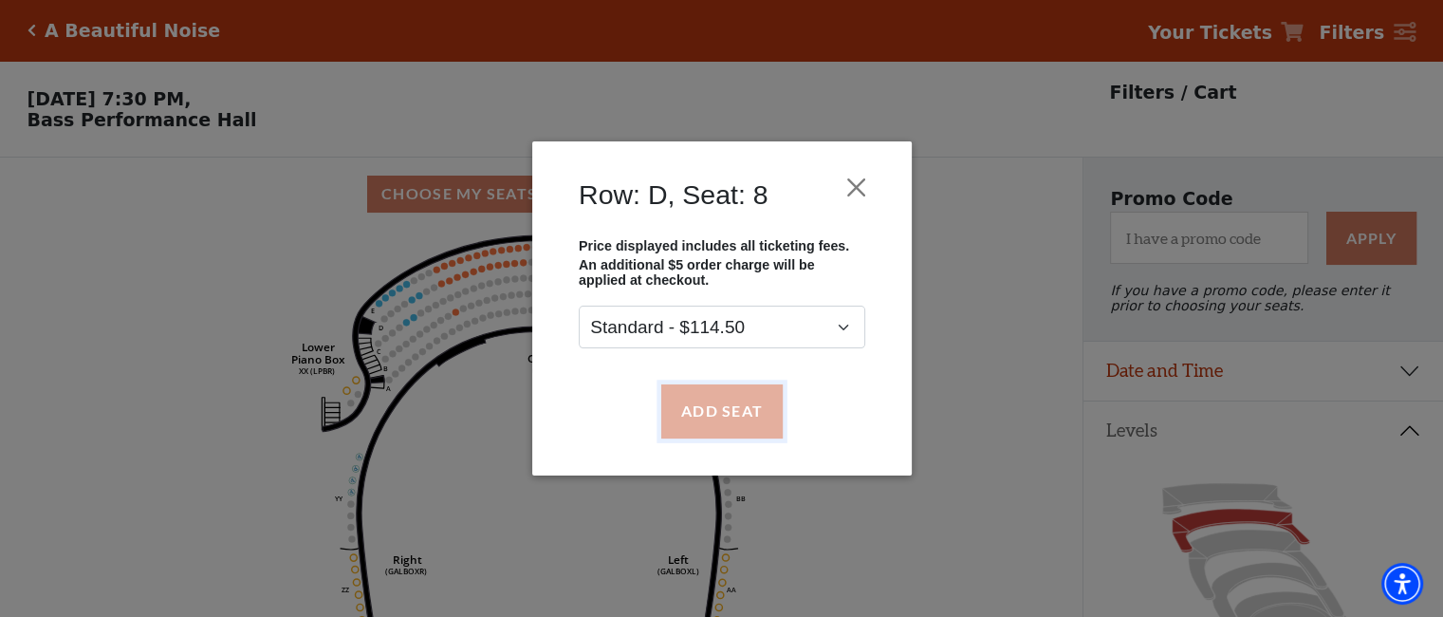
click at [729, 407] on button "Add Seat" at bounding box center [720, 410] width 121 height 53
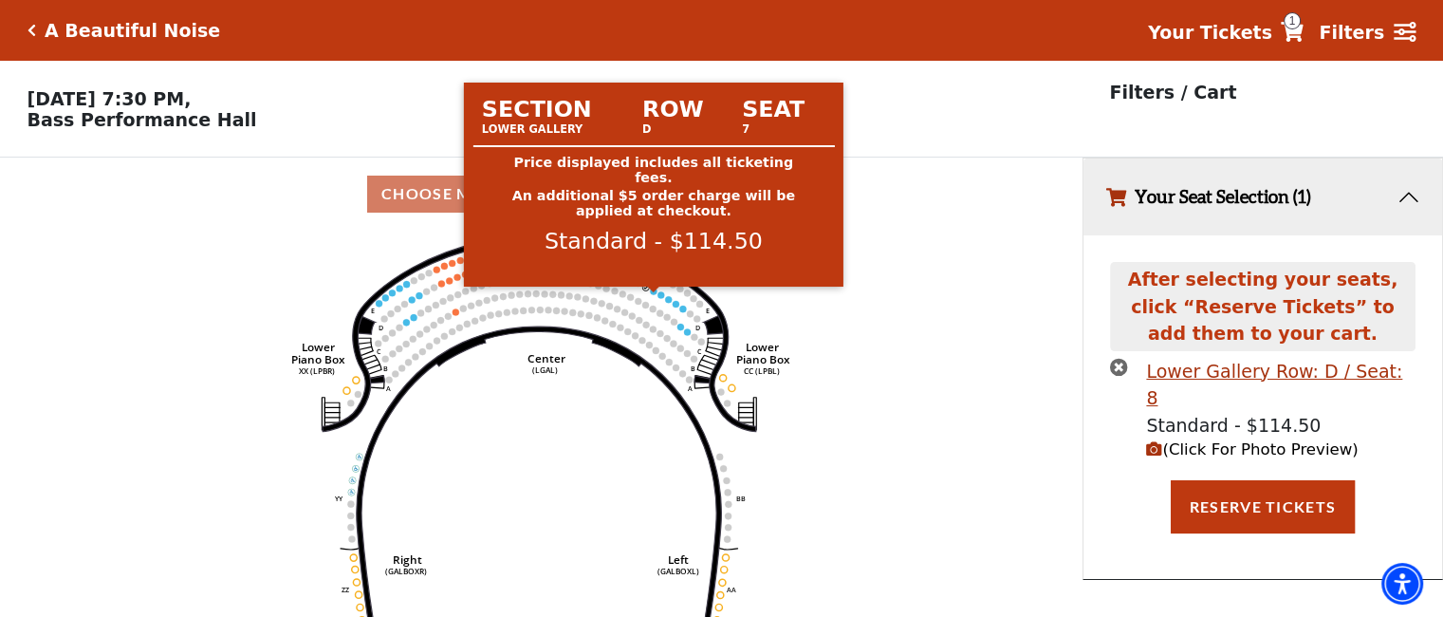
click at [651, 294] on circle at bounding box center [653, 290] width 7 height 7
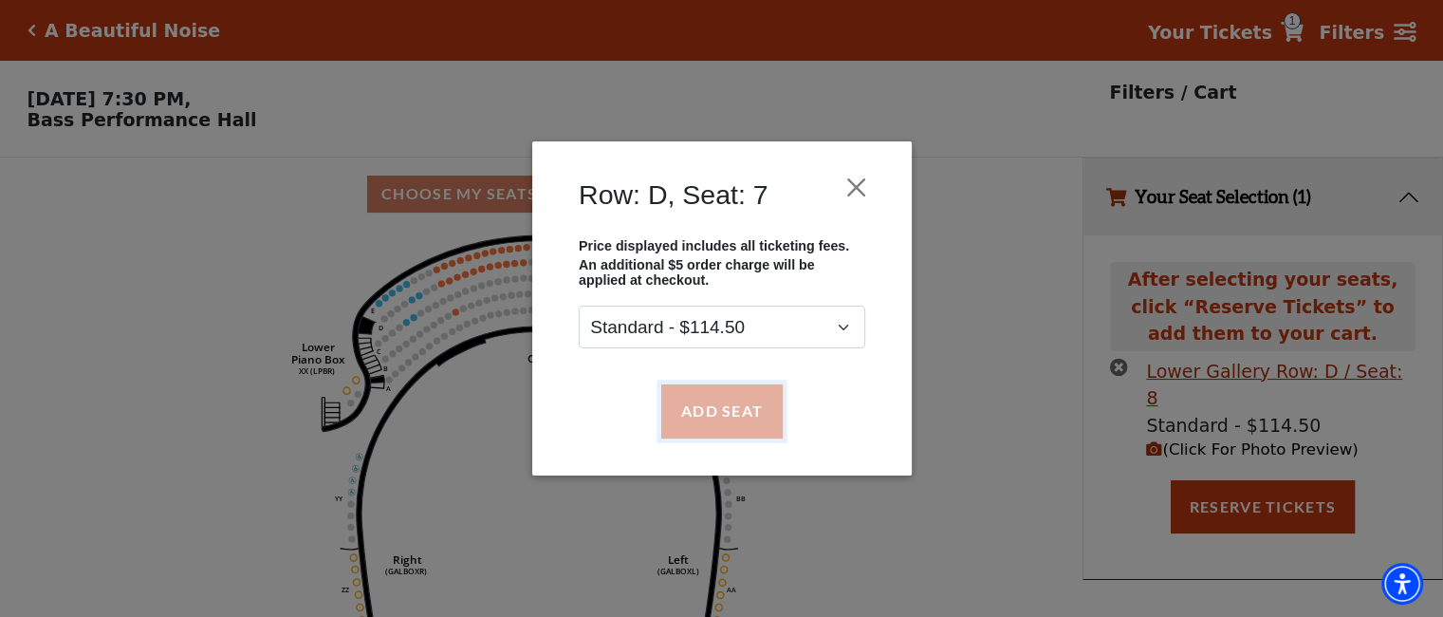
click at [705, 398] on button "Add Seat" at bounding box center [720, 410] width 121 height 53
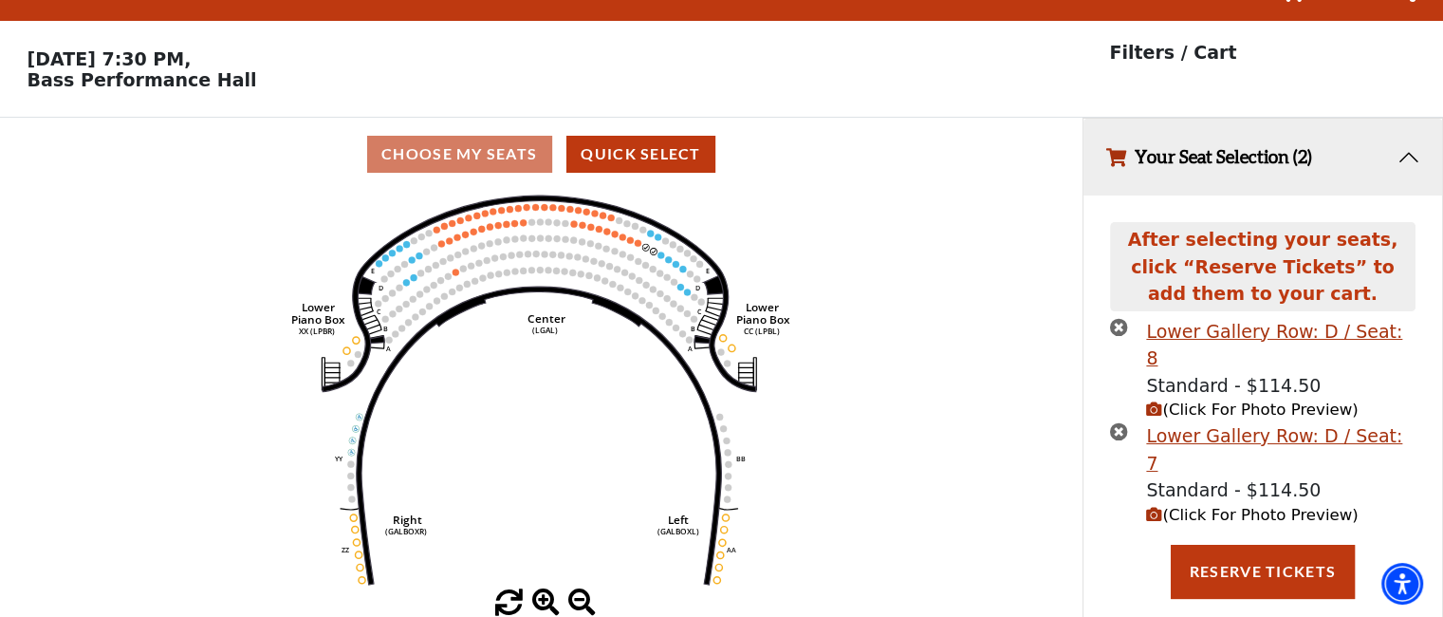
scroll to position [46, 0]
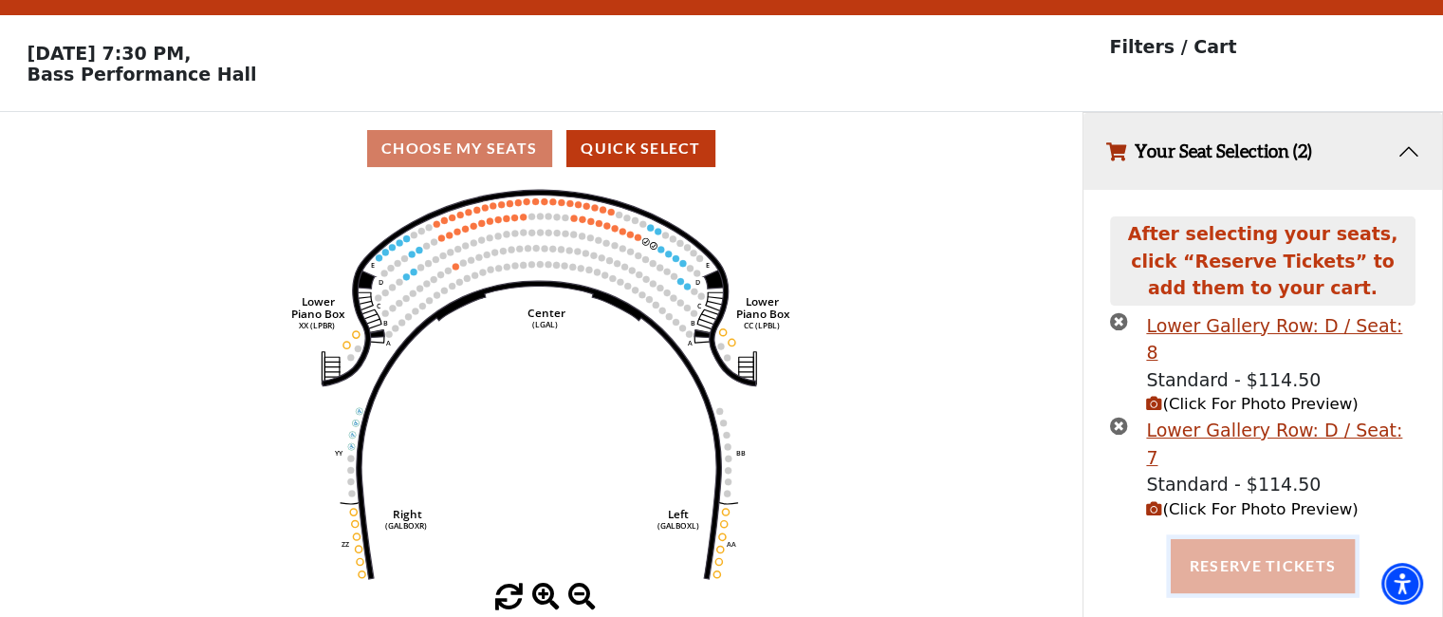
click at [1248, 539] on button "Reserve Tickets" at bounding box center [1263, 565] width 184 height 53
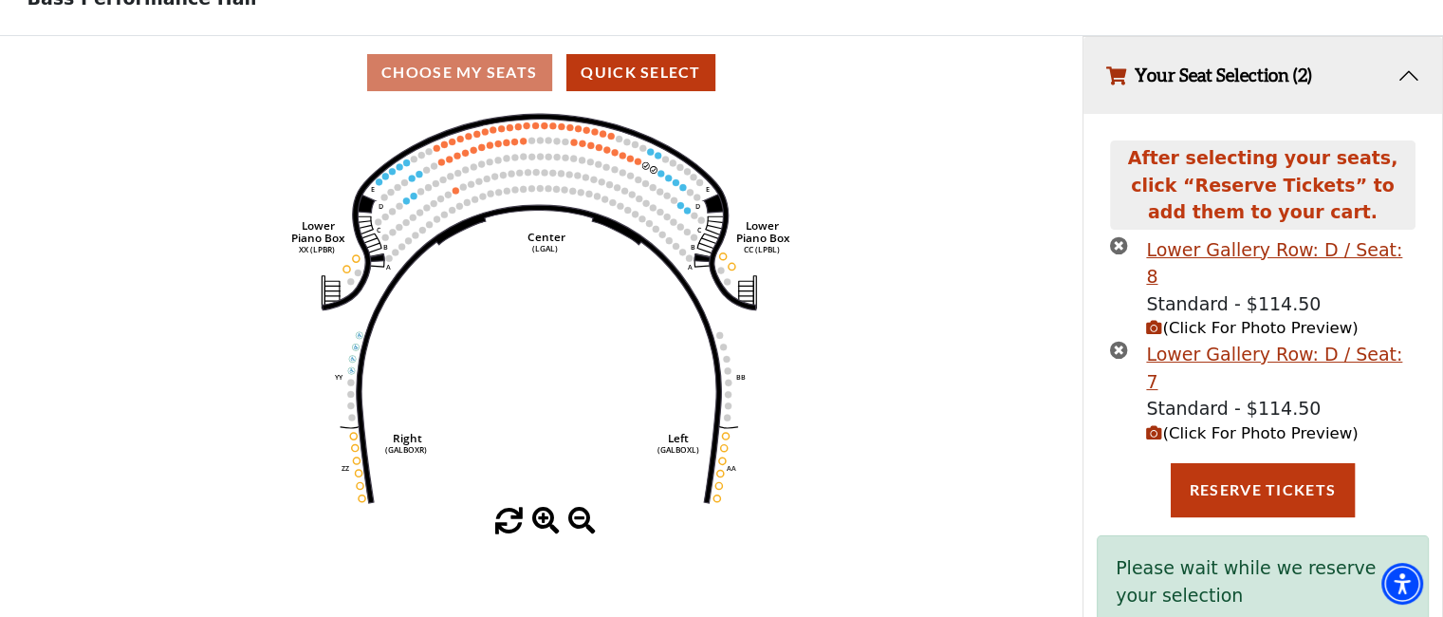
scroll to position [129, 0]
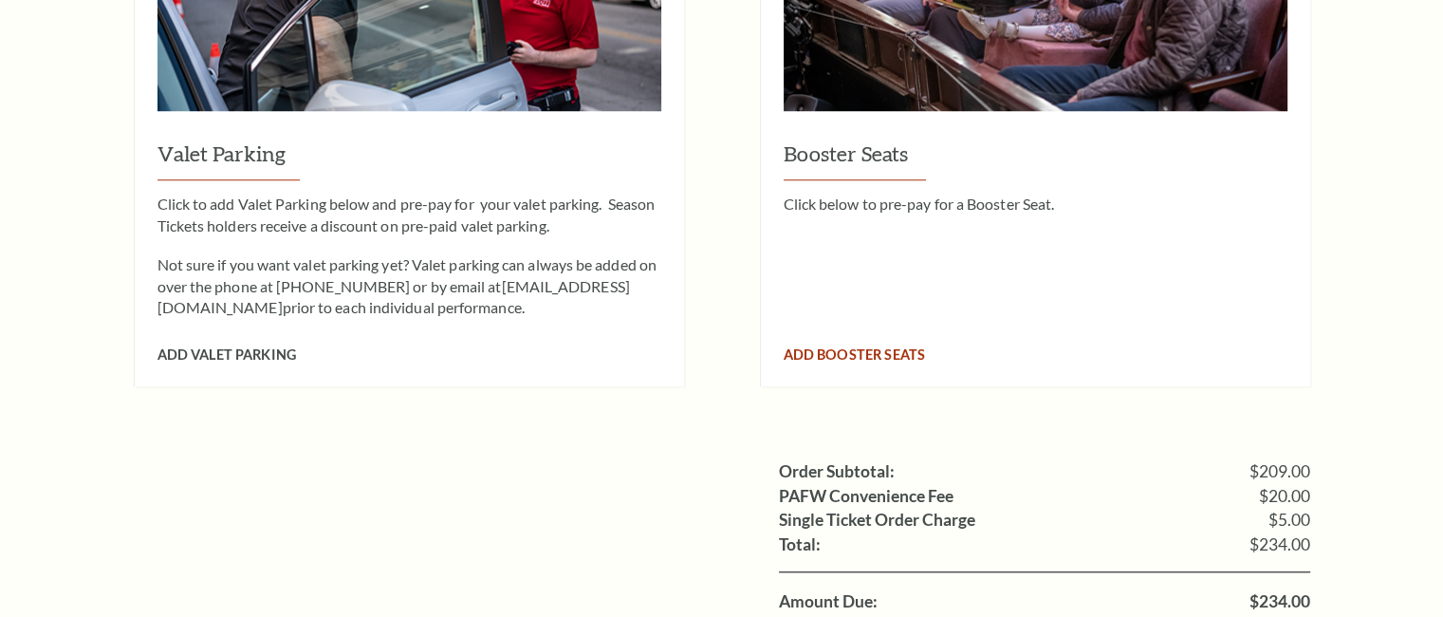
scroll to position [1734, 0]
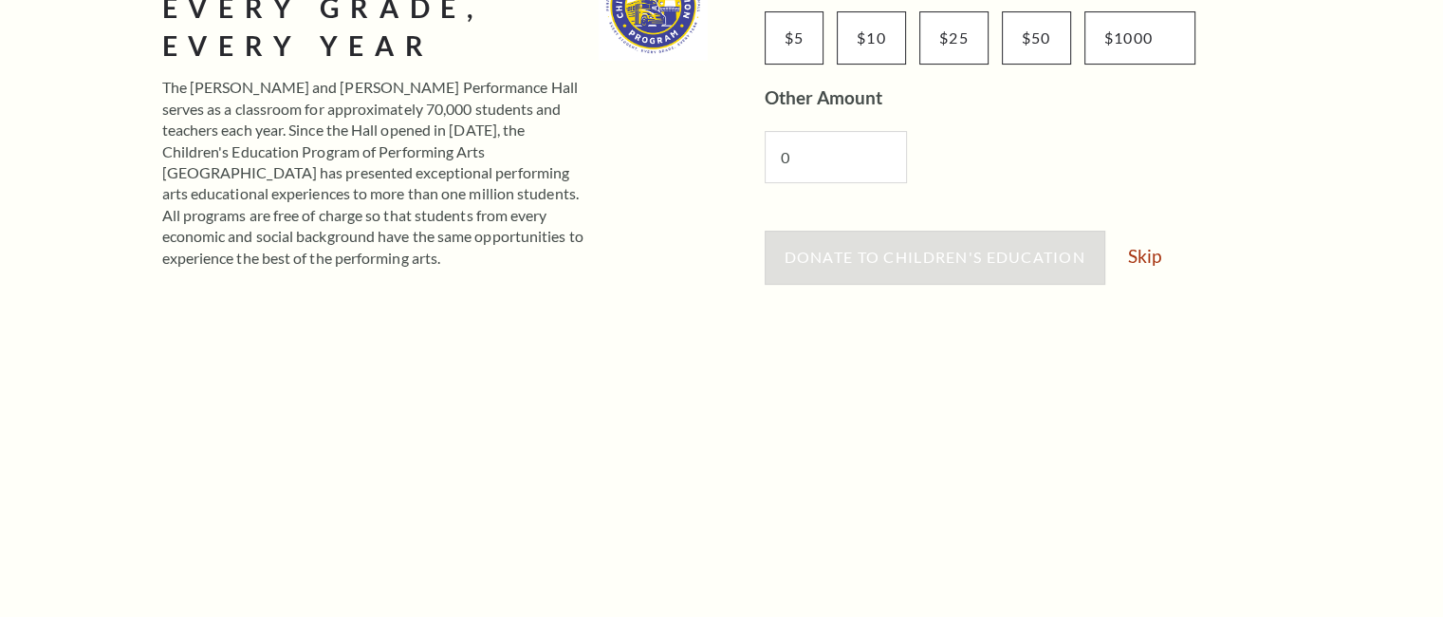
scroll to position [474, 0]
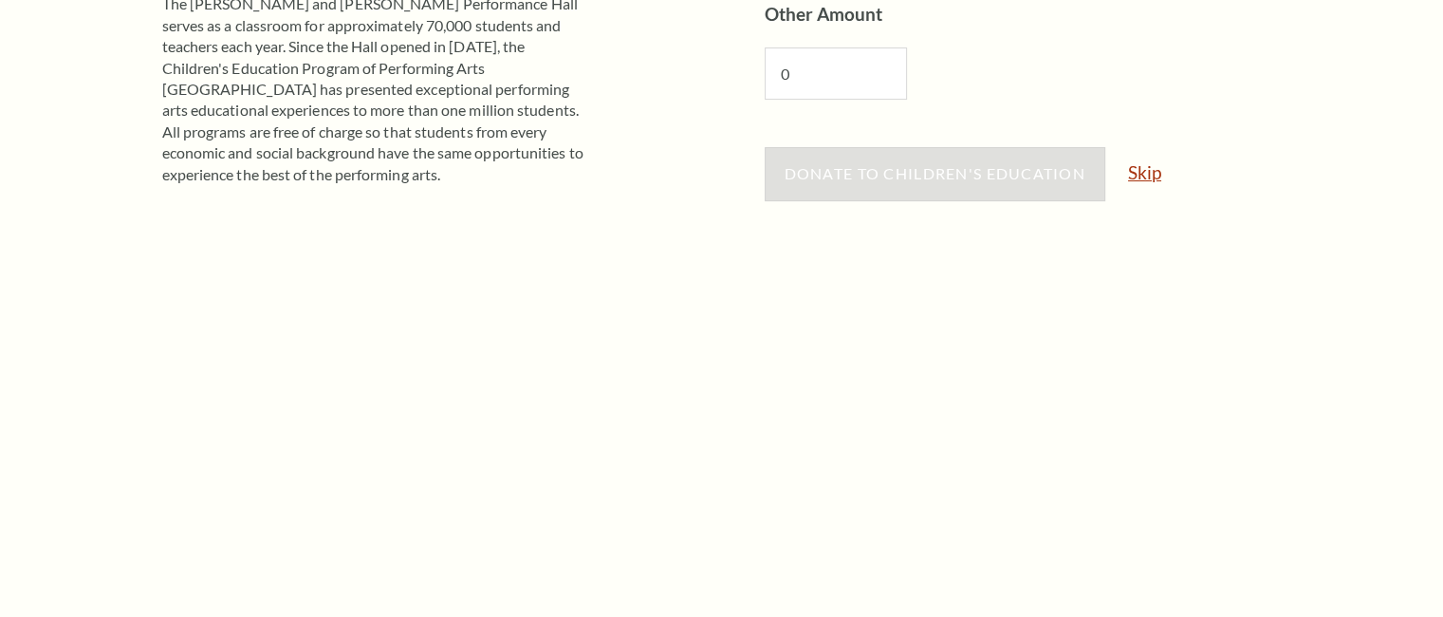
click at [1145, 170] on link "Skip" at bounding box center [1144, 172] width 33 height 18
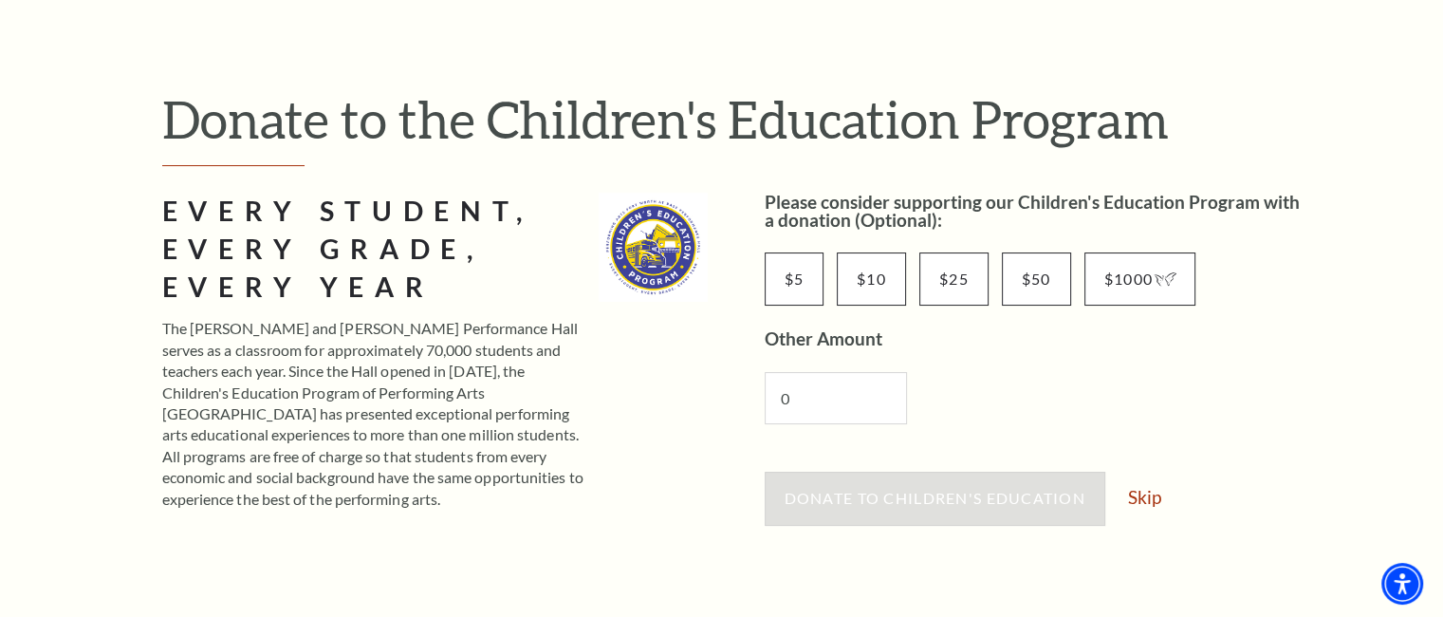
scroll to position [190, 0]
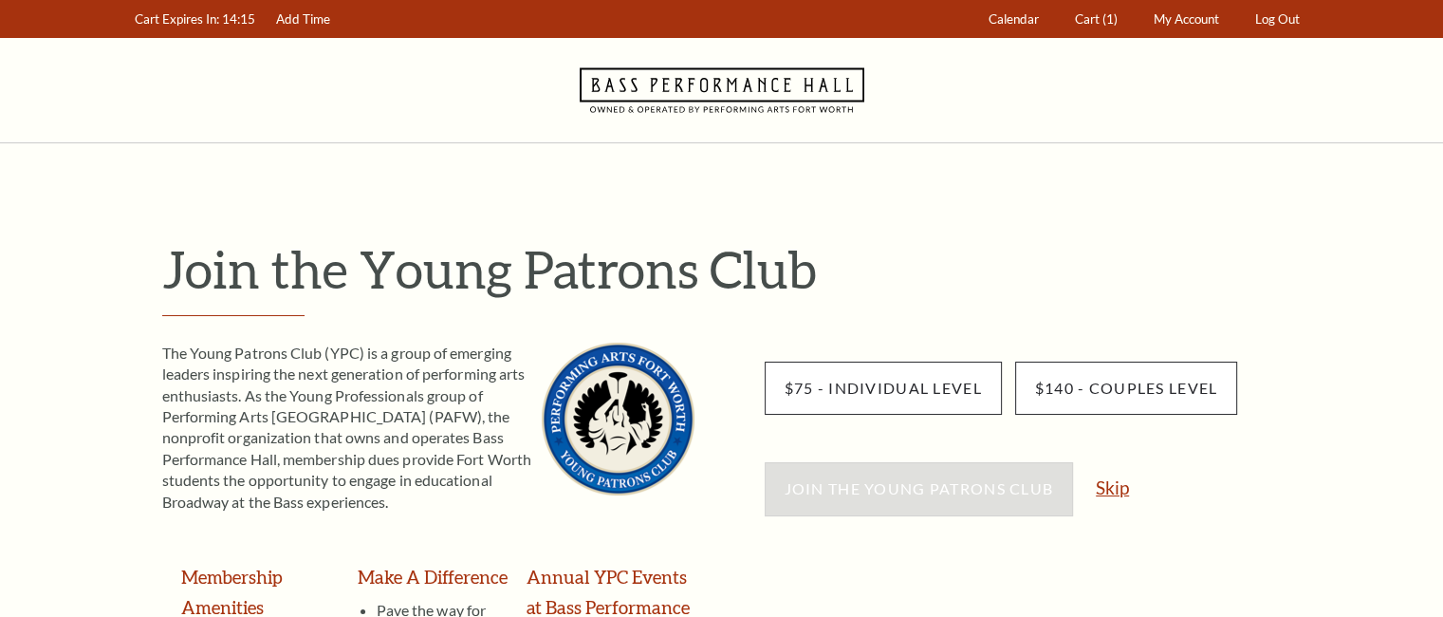
click at [1112, 486] on link "Skip" at bounding box center [1112, 487] width 33 height 18
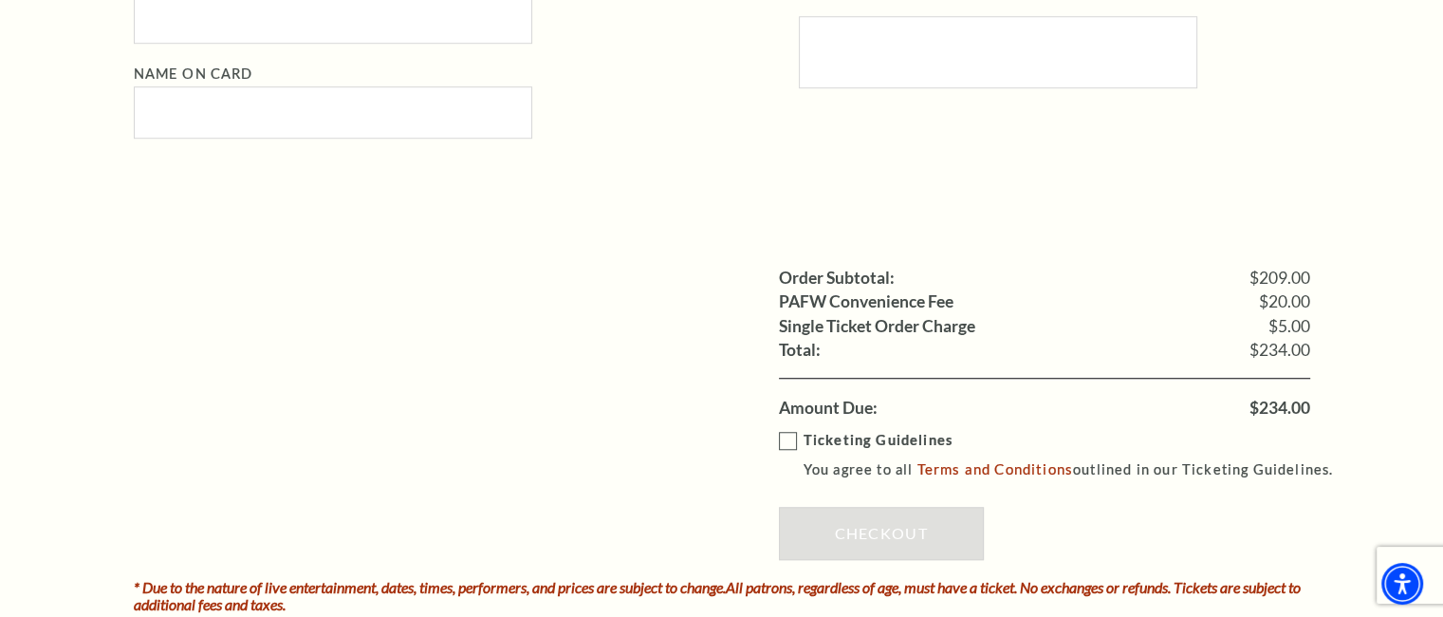
scroll to position [1518, 0]
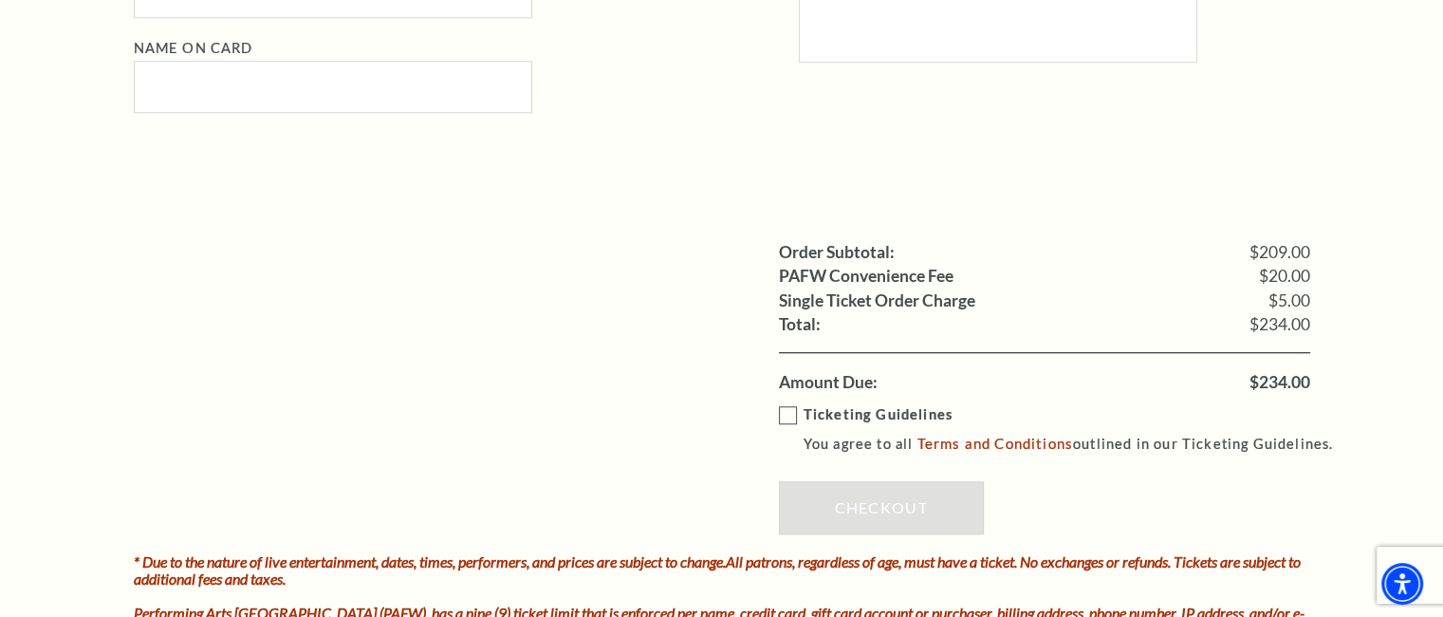
click at [1260, 381] on span "$234.00" at bounding box center [1279, 382] width 61 height 17
copy div "$234.00"
click at [823, 285] on label "Single Ticket Order Charge" at bounding box center [866, 276] width 175 height 17
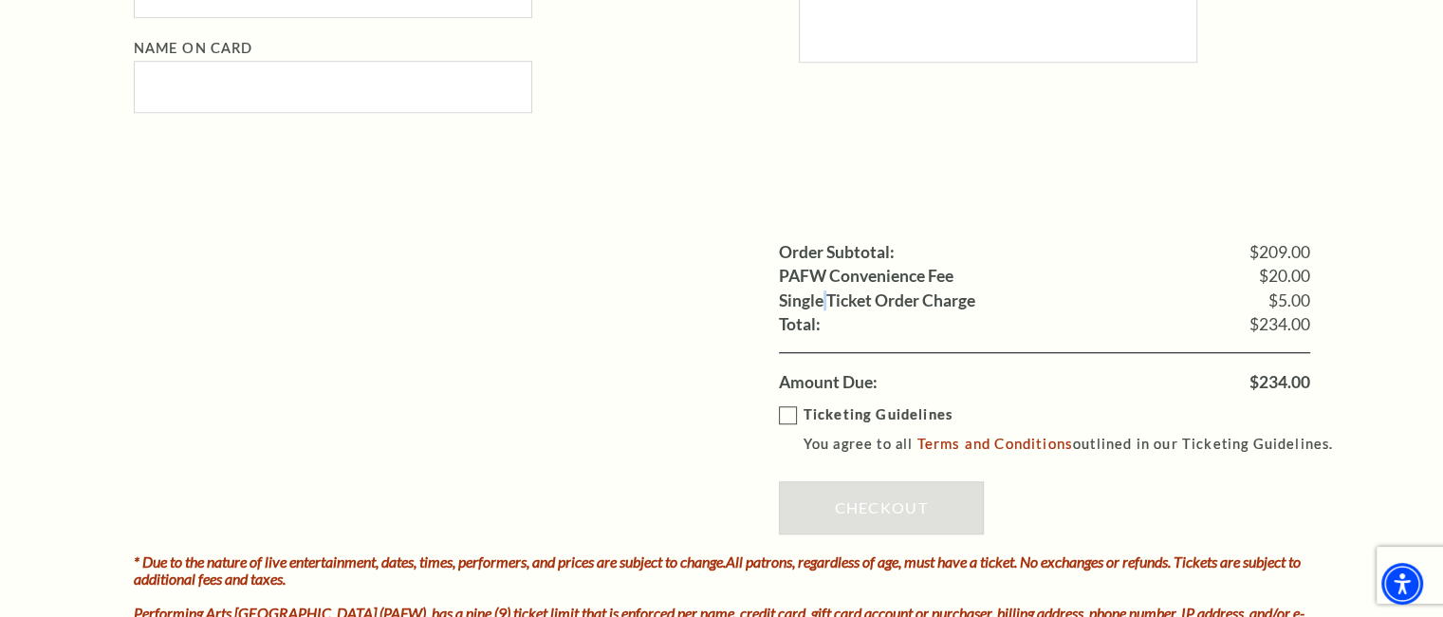
click at [823, 285] on label "Single Ticket Order Charge" at bounding box center [866, 276] width 175 height 17
click at [785, 285] on label "Single Ticket Order Charge" at bounding box center [866, 276] width 175 height 17
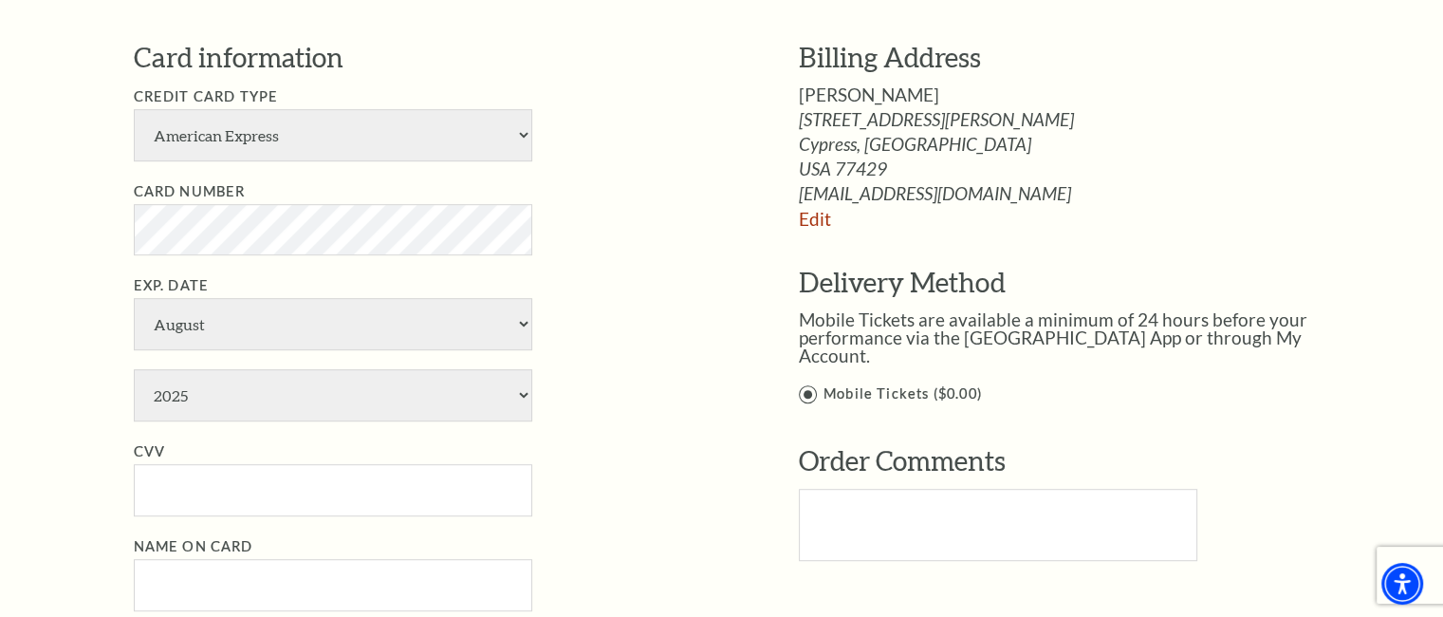
scroll to position [1043, 0]
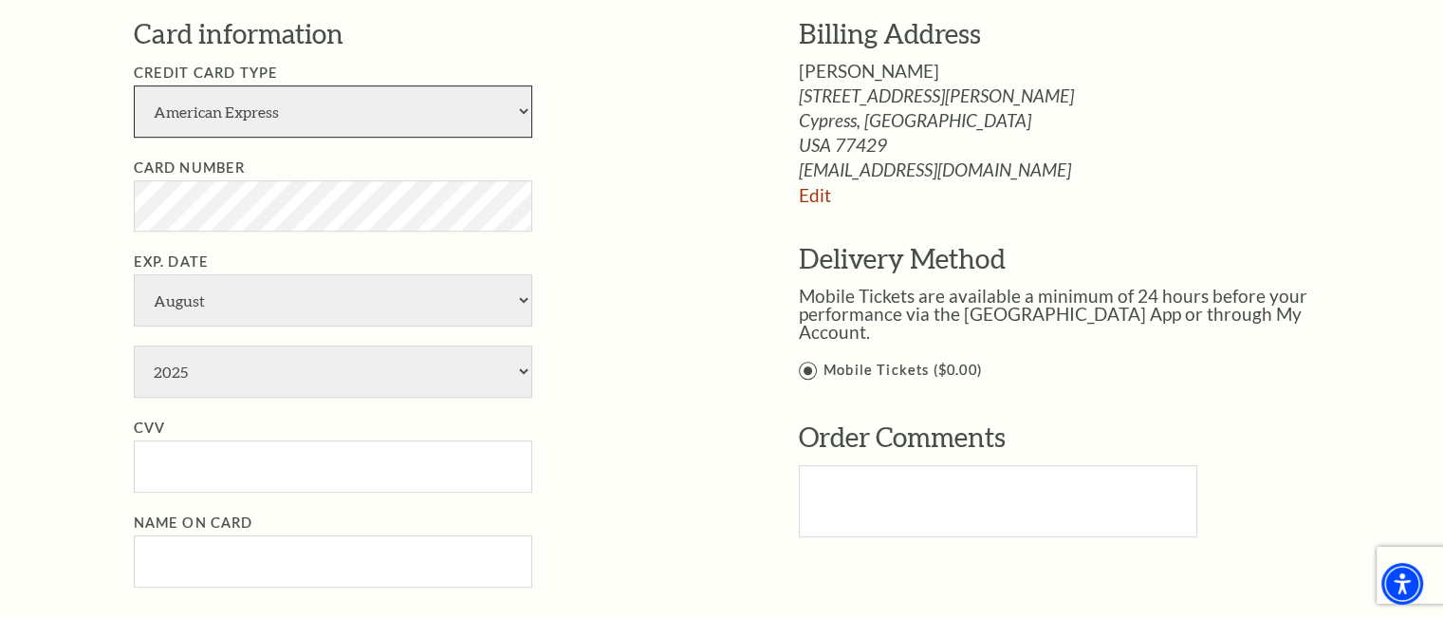
click at [209, 100] on select "American Express Visa Master Card Discover" at bounding box center [333, 111] width 398 height 52
select select "24"
click at [134, 85] on select "American Express Visa Master Card Discover" at bounding box center [333, 111] width 398 height 52
click at [290, 370] on select "2025 2026 2027 2028 2029 2030 2031 2032 2033 2034" at bounding box center [333, 371] width 398 height 52
select select "2029"
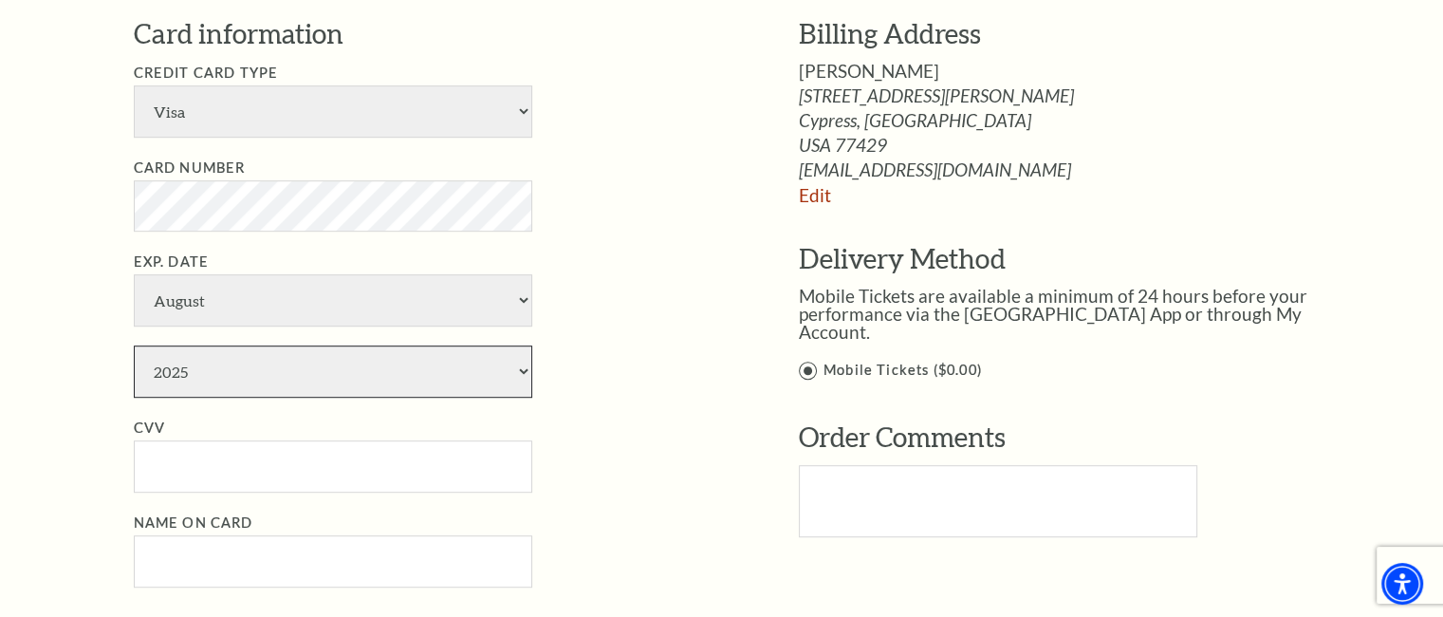
click at [134, 345] on select "2025 2026 2027 2028 2029 2030 2031 2032 2033 2034" at bounding box center [333, 371] width 398 height 52
click at [281, 304] on select "January February March April May June July August September October November De…" at bounding box center [333, 300] width 398 height 52
select select "9"
click at [134, 274] on select "January February March April May June July August September October November De…" at bounding box center [333, 300] width 398 height 52
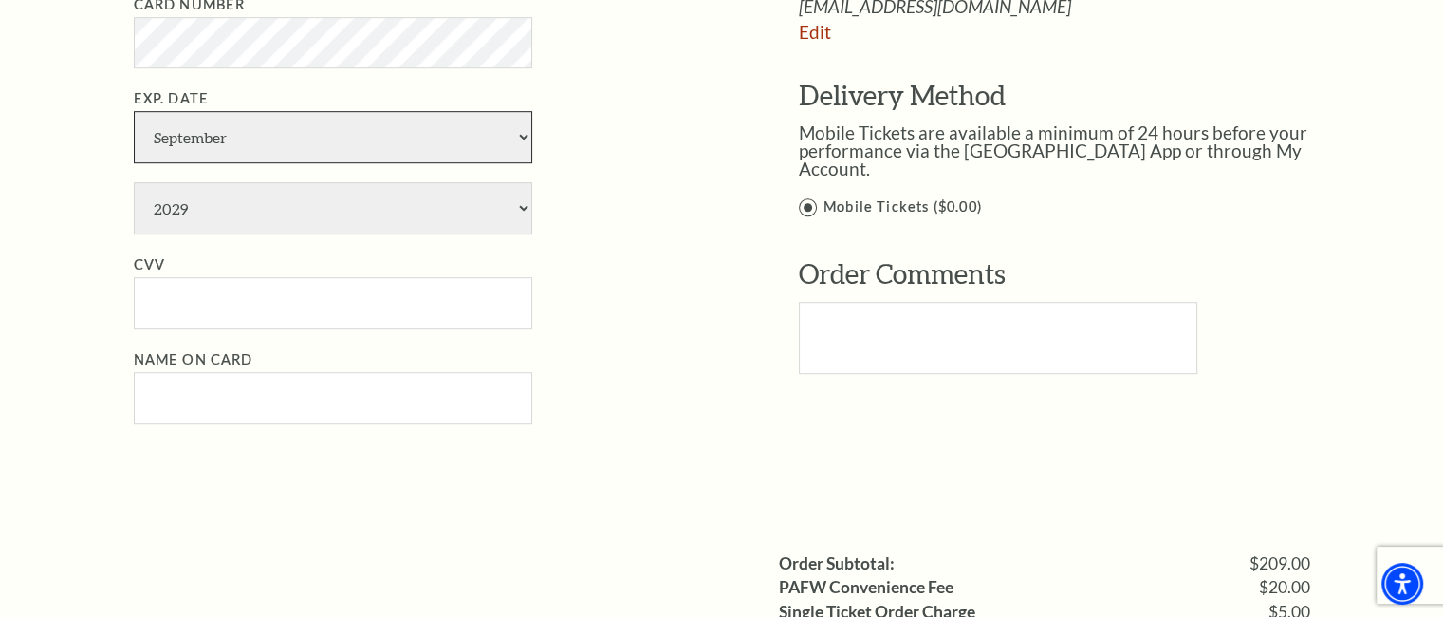
scroll to position [1233, 0]
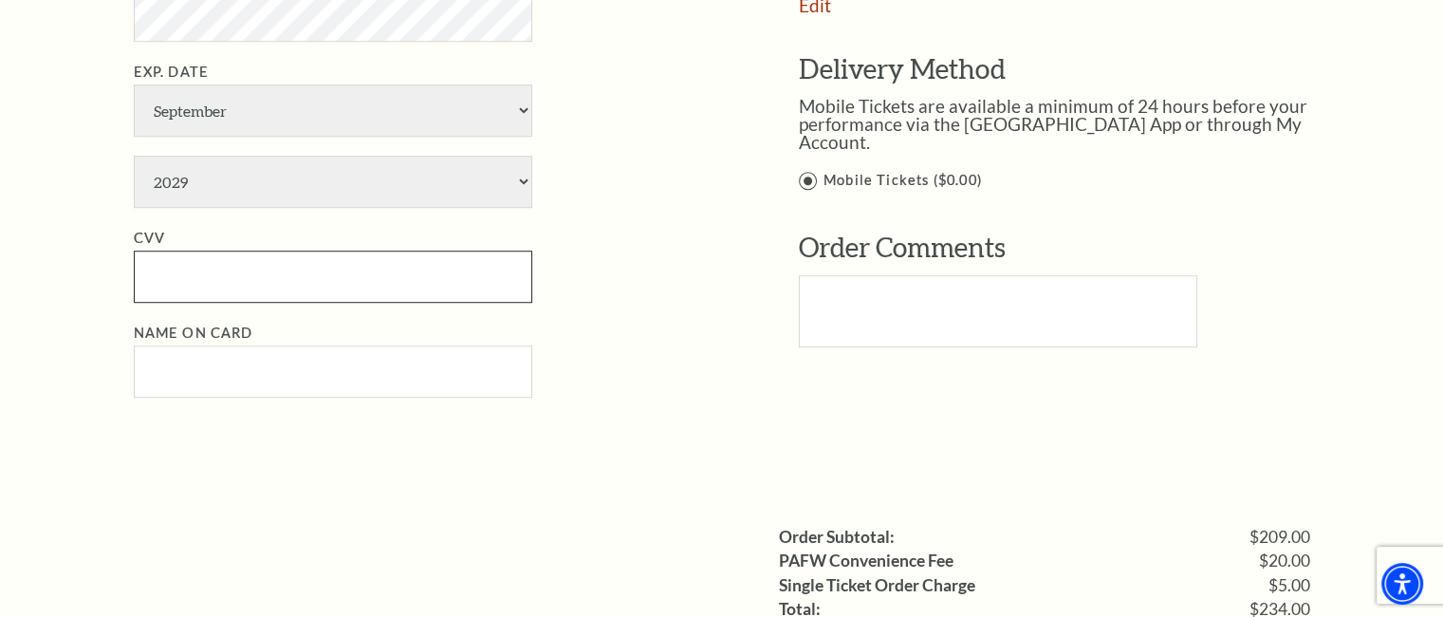
click at [243, 290] on input "CVV" at bounding box center [333, 276] width 398 height 52
paste input "476"
type input "476"
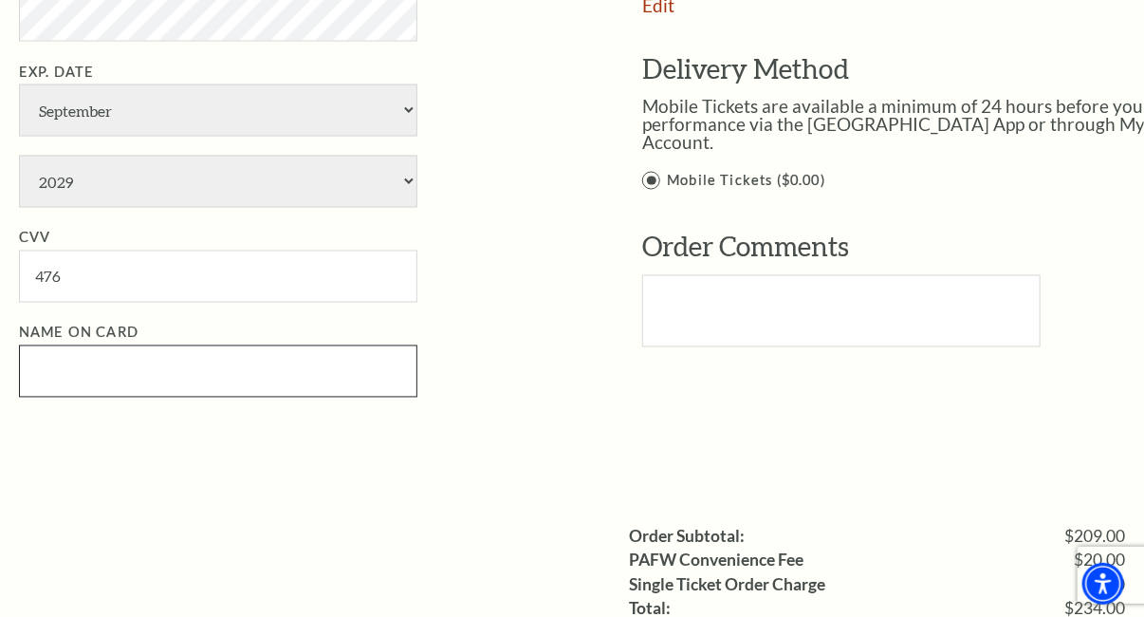
click at [110, 354] on input "Name on Card" at bounding box center [218, 371] width 398 height 52
paste input "Bianca Henderson"
type input "Bianca Henderson"
click at [456, 353] on li "Name on Card Bianca Henderson" at bounding box center [302, 360] width 566 height 76
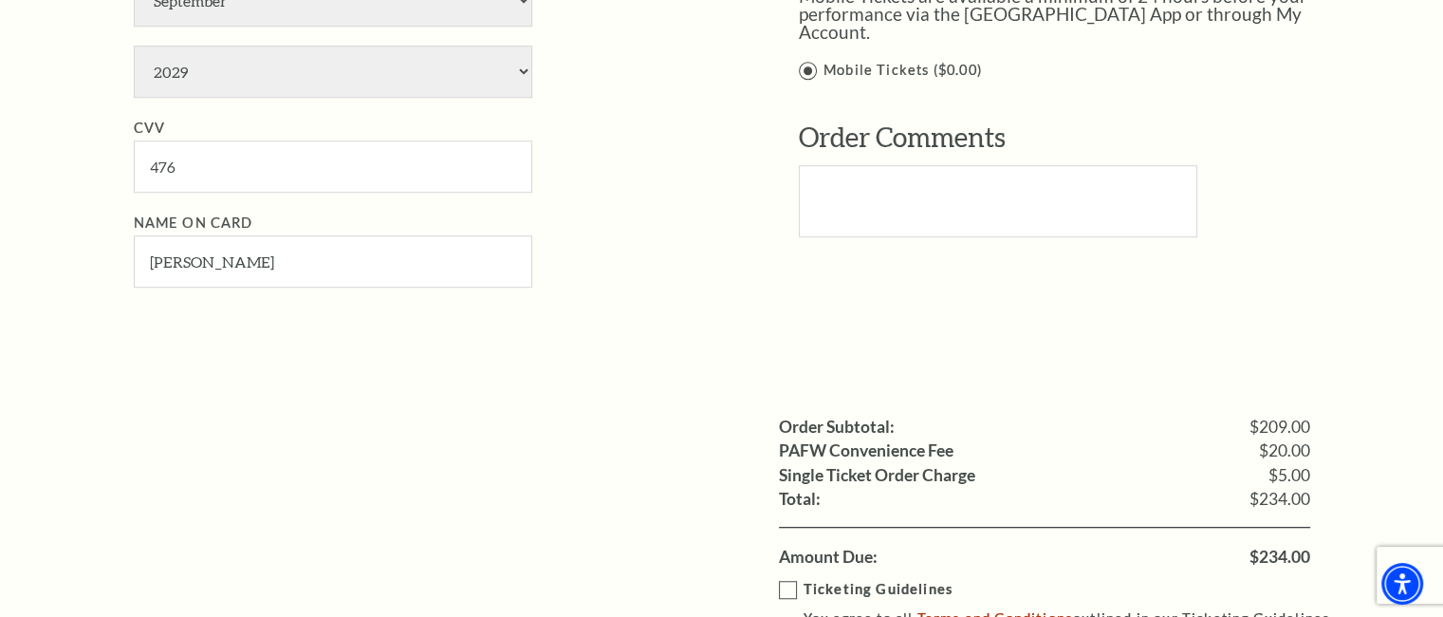
scroll to position [1613, 0]
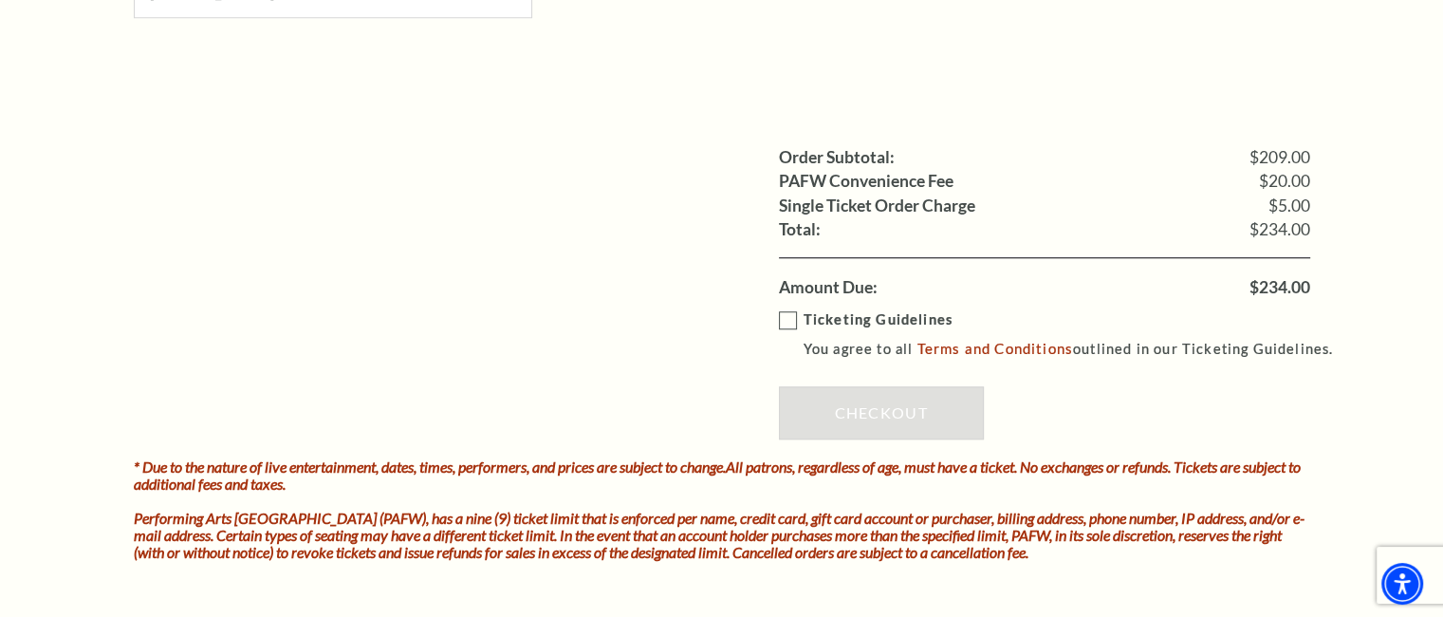
click at [781, 315] on label "Ticketing Guidelines You agree to all Terms and Conditions outlined in our Tick…" at bounding box center [1065, 334] width 572 height 52
click at [0, 0] on input "Ticketing Guidelines You agree to all Terms and Conditions outlined in our Tick…" at bounding box center [0, 0] width 0 height 0
click at [827, 408] on link "Checkout" at bounding box center [881, 412] width 205 height 53
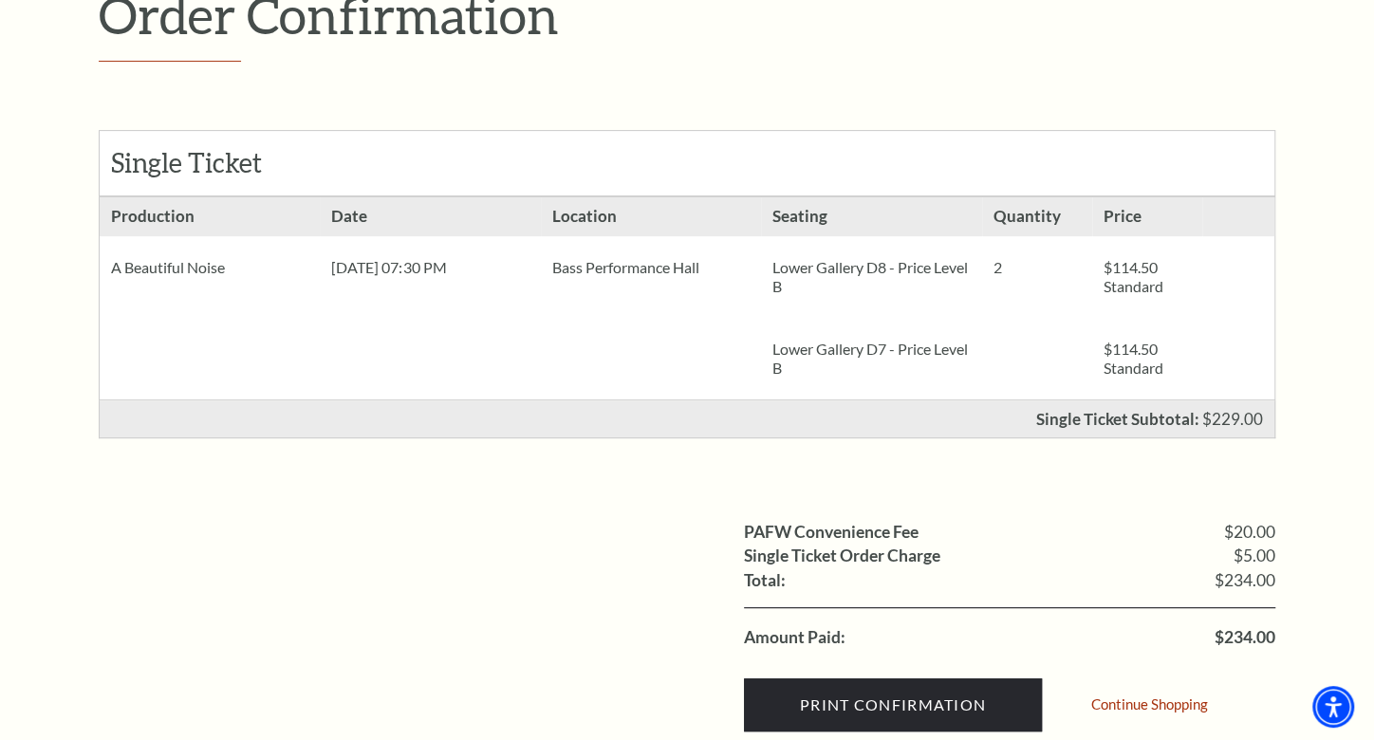
scroll to position [273, 0]
